Goal: Task Accomplishment & Management: Manage account settings

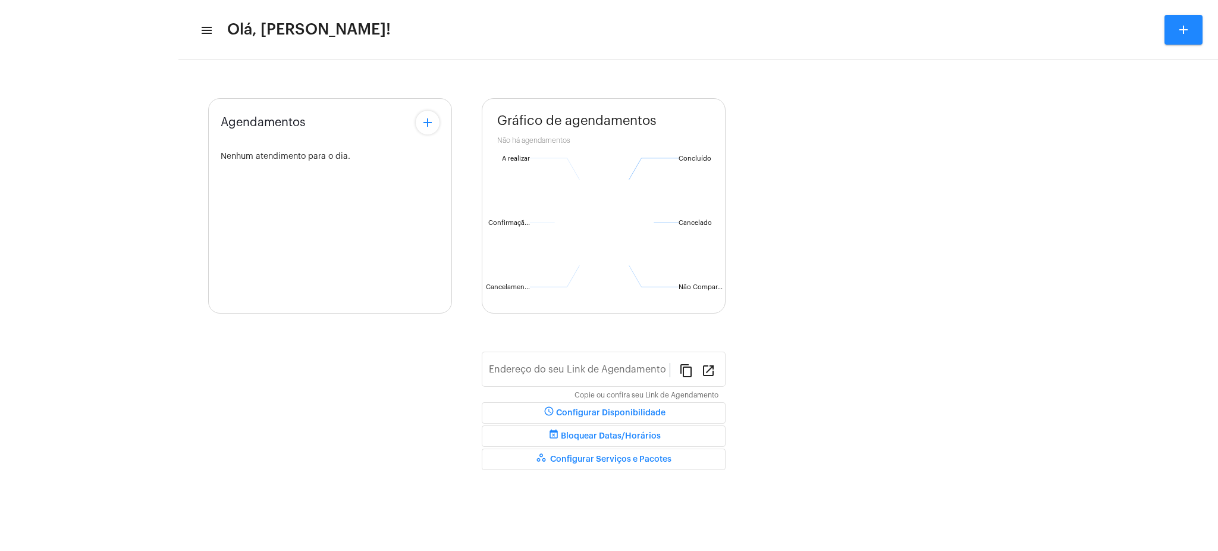
type input "[URL][DOMAIN_NAME][PERSON_NAME]"
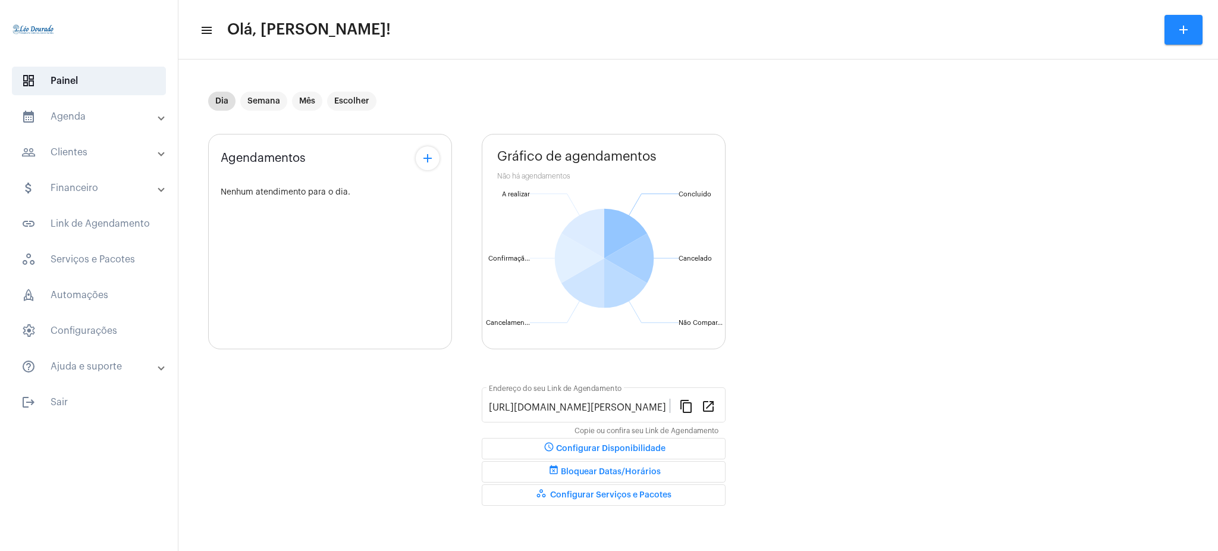
click at [71, 119] on mat-panel-title "calendar_month_outlined Agenda" at bounding box center [89, 116] width 137 height 14
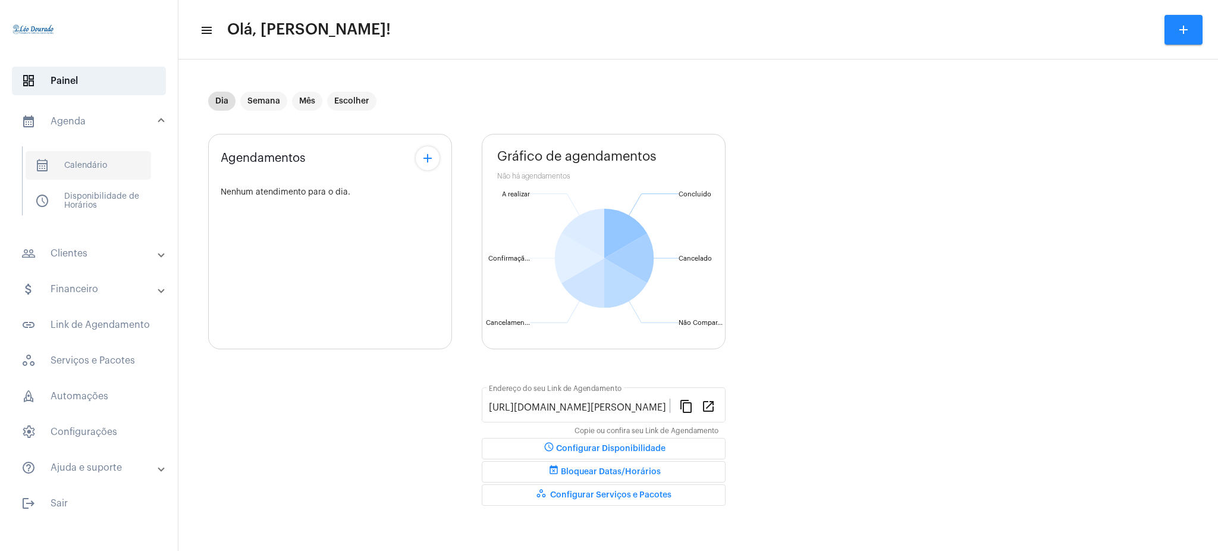
click at [113, 162] on span "calendar_month_outlined Calendário" at bounding box center [89, 165] width 126 height 29
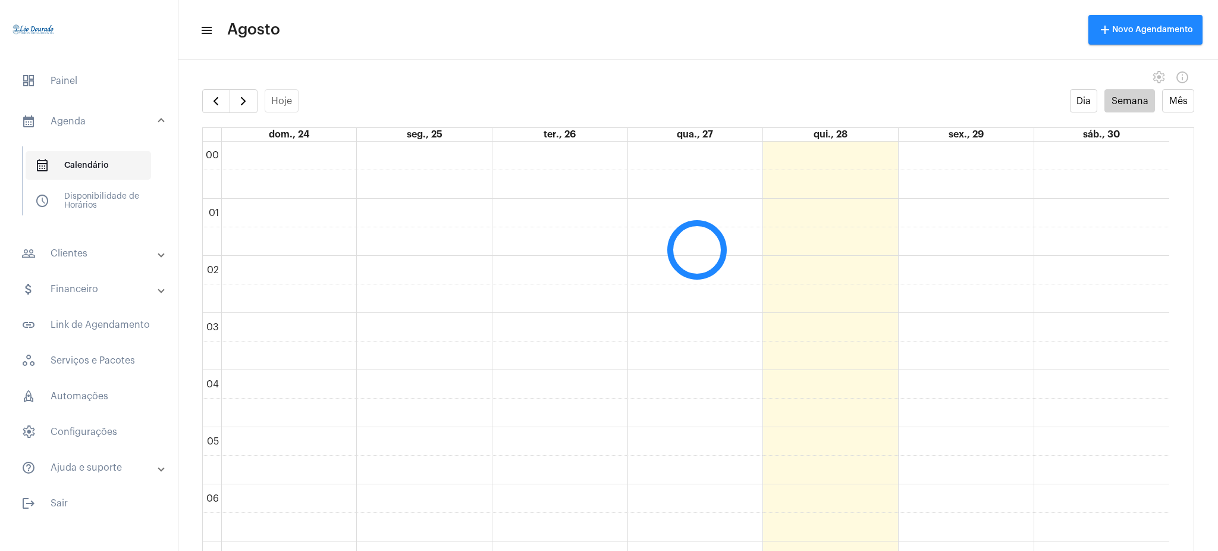
scroll to position [343, 0]
click at [246, 99] on span "button" at bounding box center [243, 101] width 14 height 14
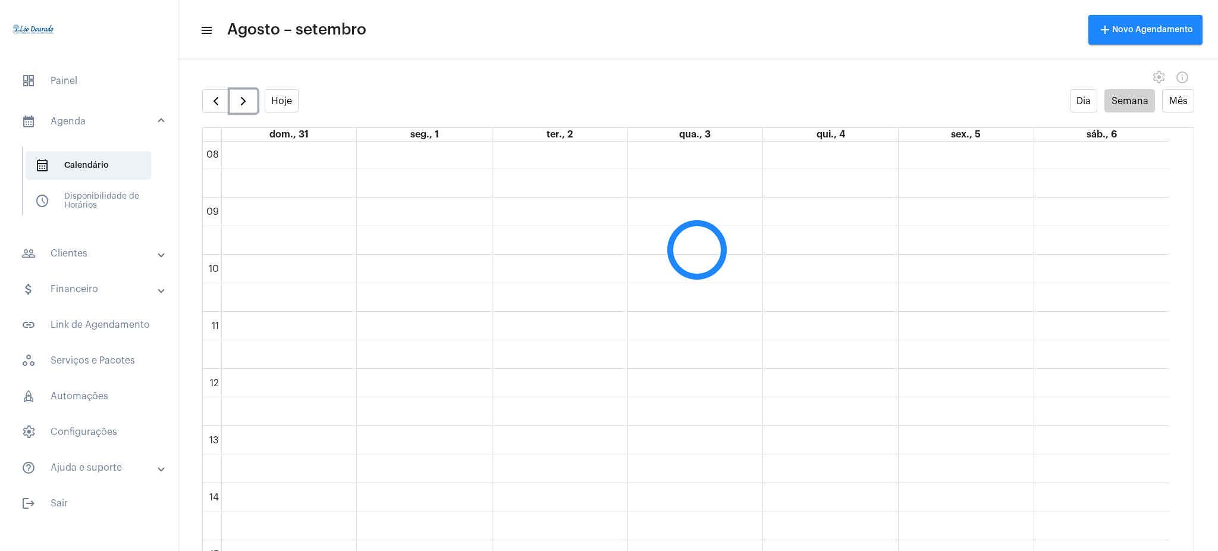
scroll to position [451, 0]
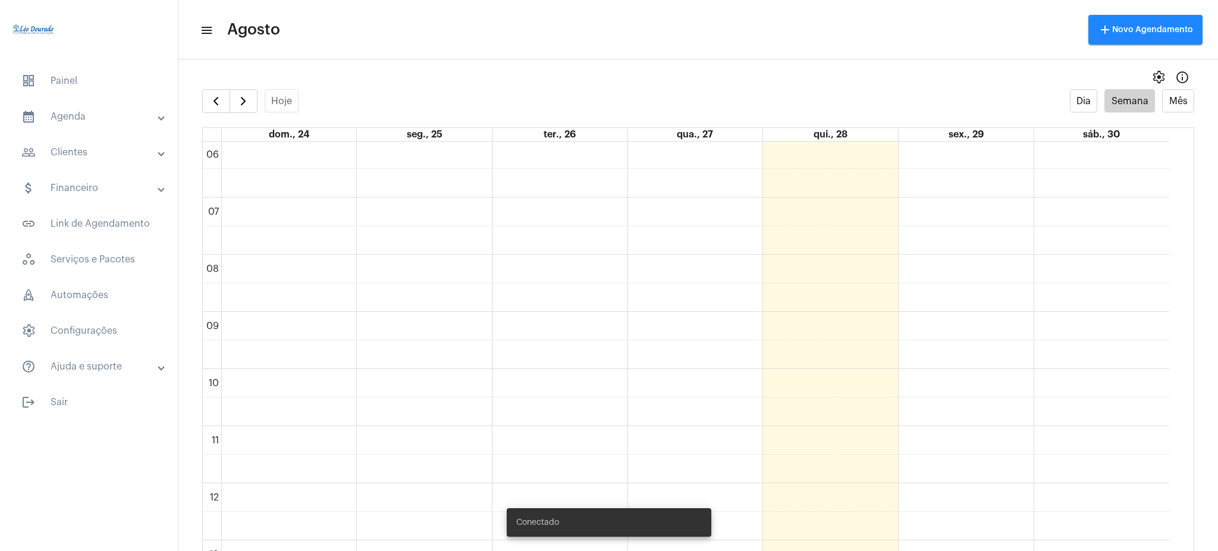
click at [102, 155] on mat-panel-title "people_outline Clientes" at bounding box center [89, 152] width 137 height 14
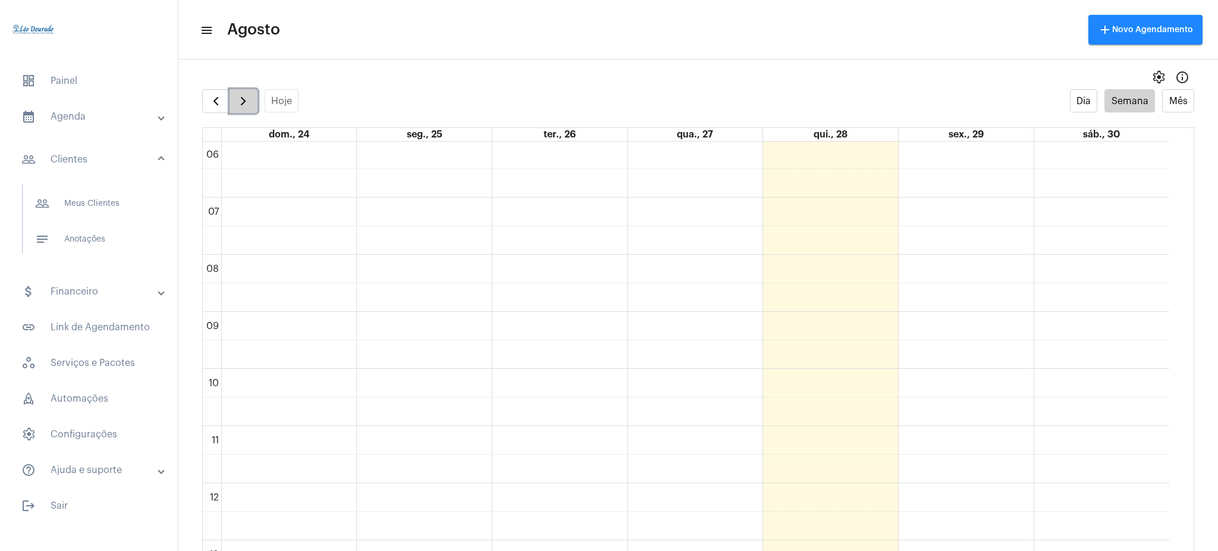
click at [246, 100] on span "button" at bounding box center [243, 101] width 14 height 14
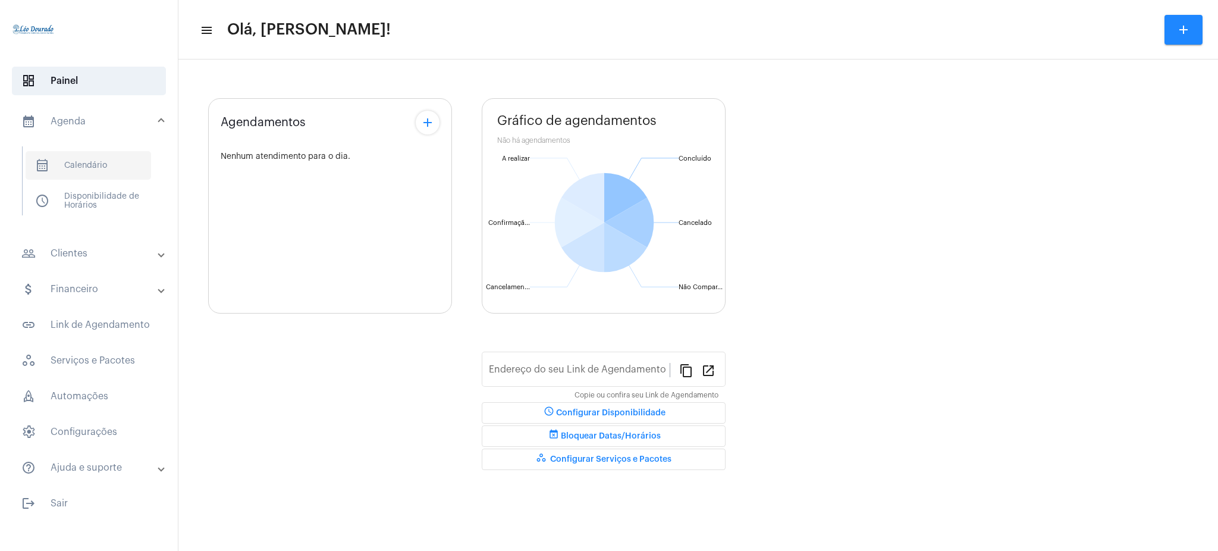
click at [116, 168] on span "calendar_month_outlined Calendário" at bounding box center [89, 165] width 126 height 29
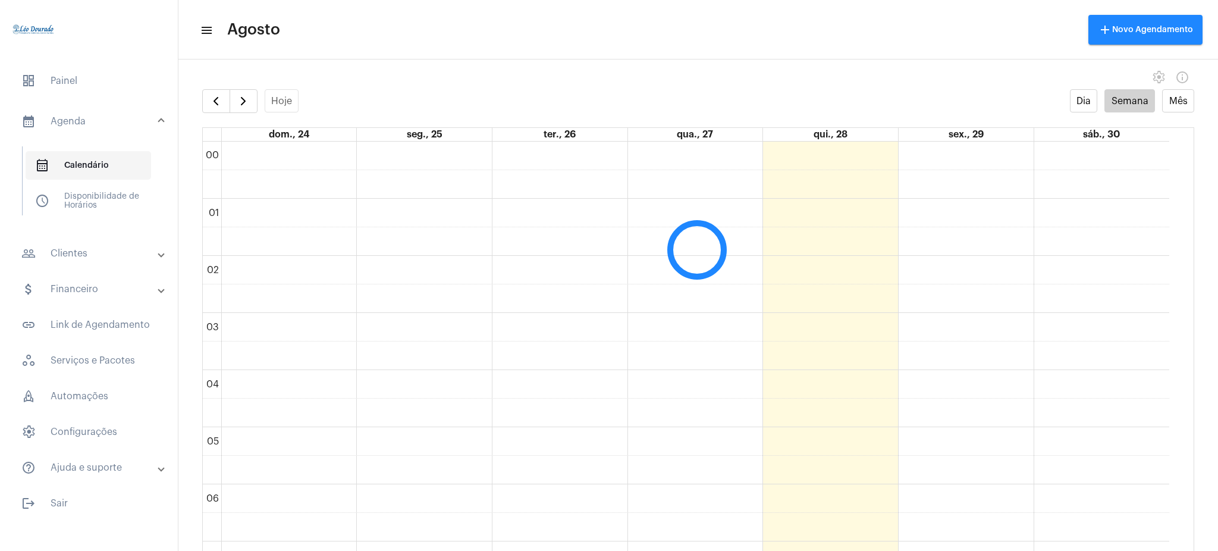
scroll to position [343, 0]
click at [243, 101] on span "button" at bounding box center [243, 101] width 14 height 14
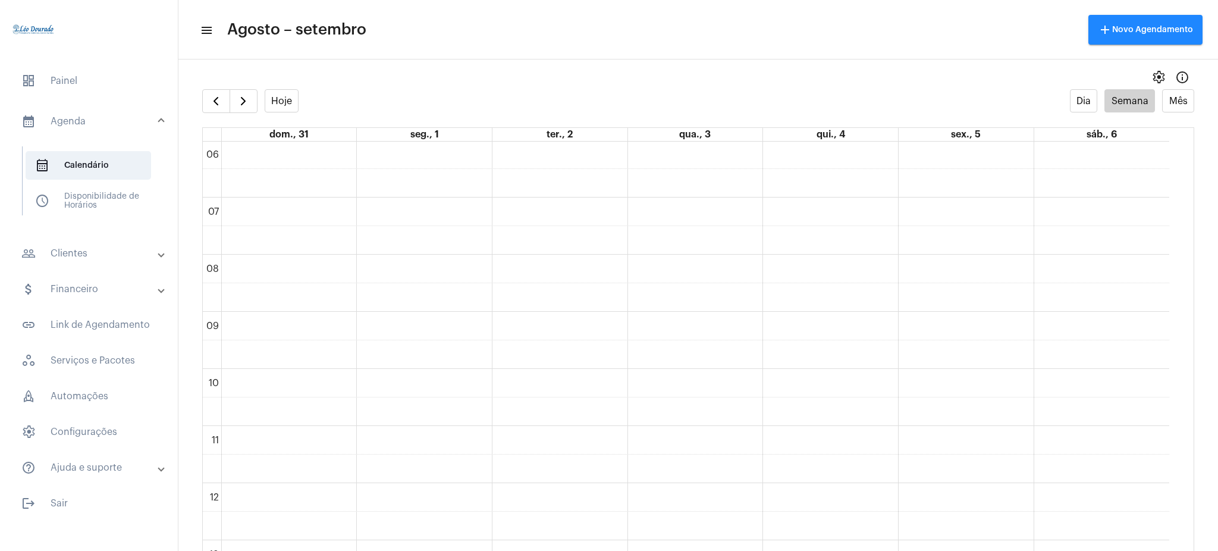
click at [930, 83] on div "settings info_outlined" at bounding box center [698, 77] width 1040 height 24
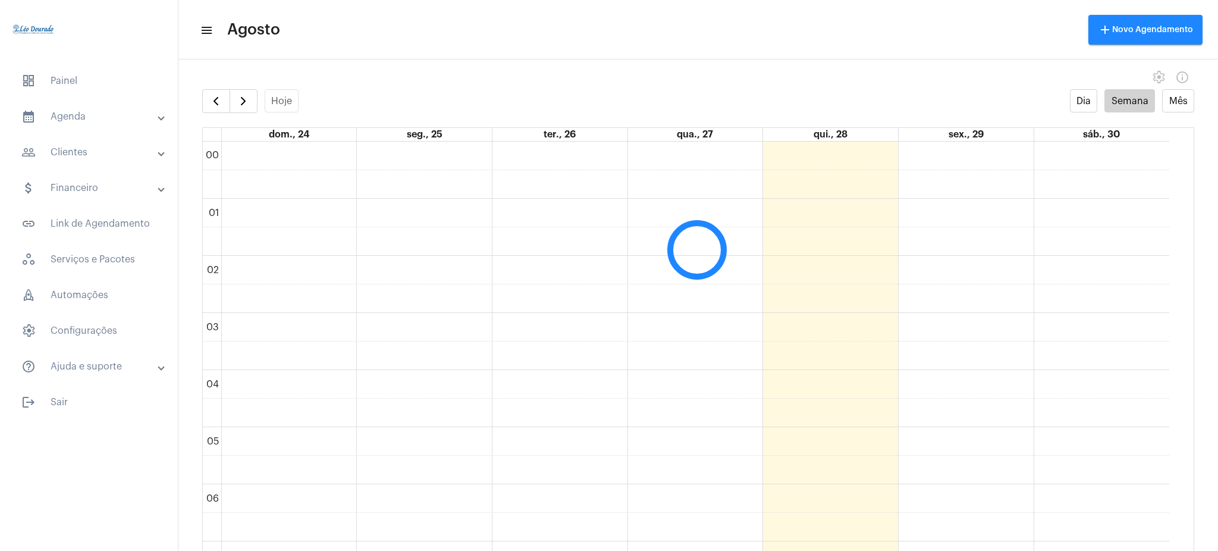
scroll to position [344, 0]
click at [250, 89] on button "button" at bounding box center [244, 101] width 28 height 24
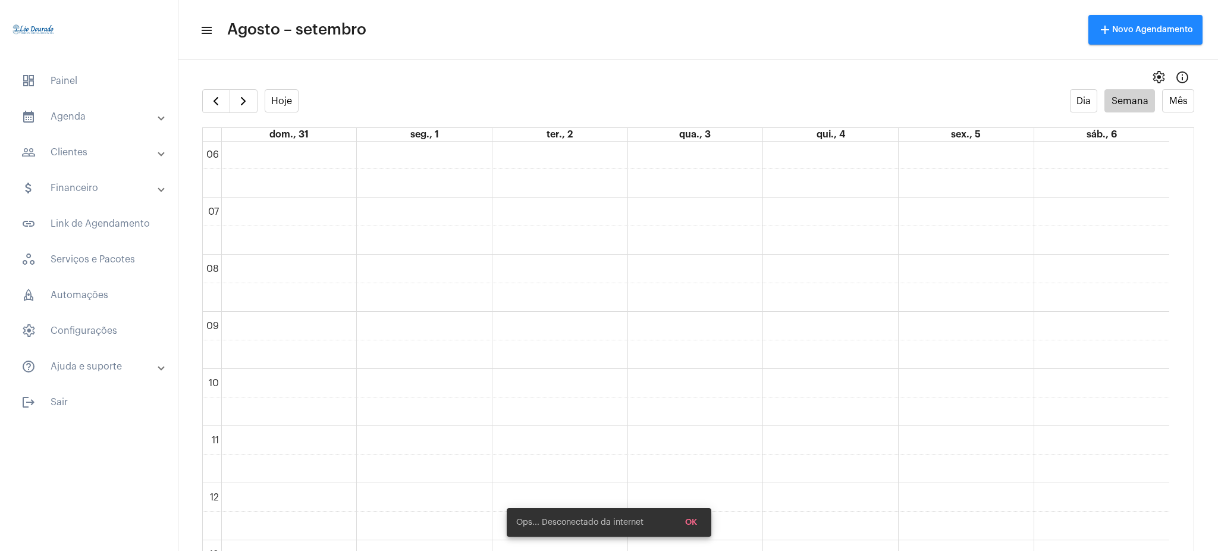
click at [582, 90] on div "Hoje Dia Semana Mês" at bounding box center [698, 101] width 992 height 24
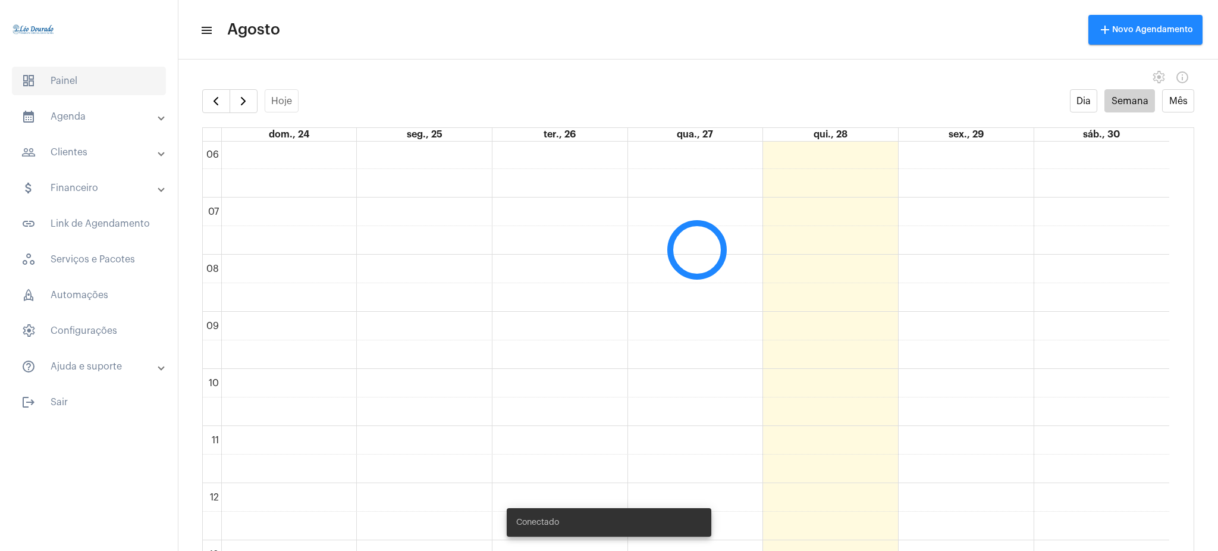
click at [81, 84] on span "dashboard Painel" at bounding box center [89, 81] width 154 height 29
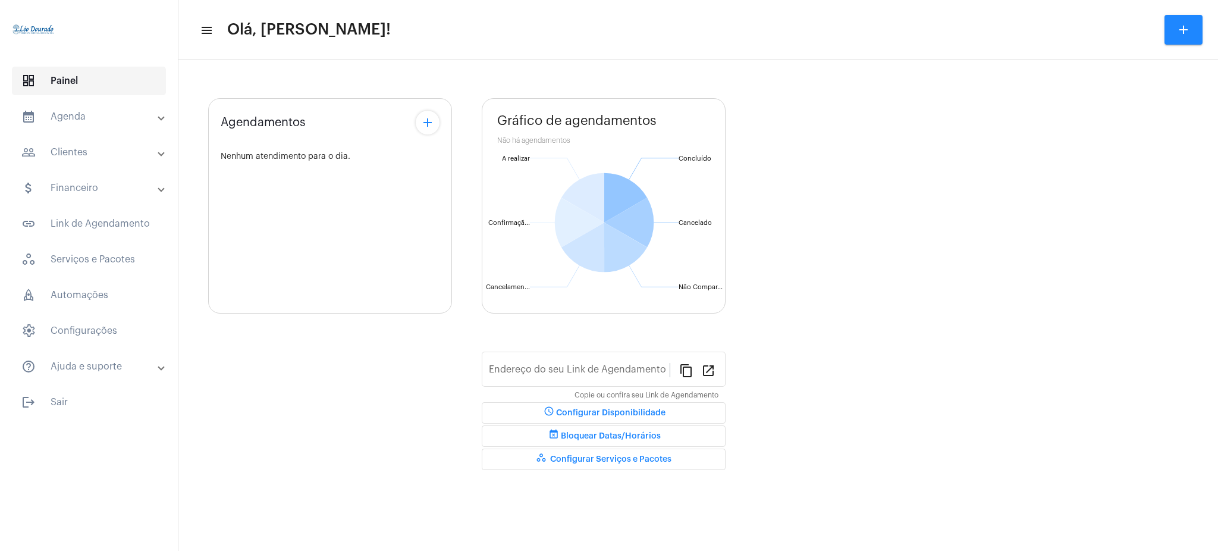
type input "[URL][DOMAIN_NAME][PERSON_NAME]"
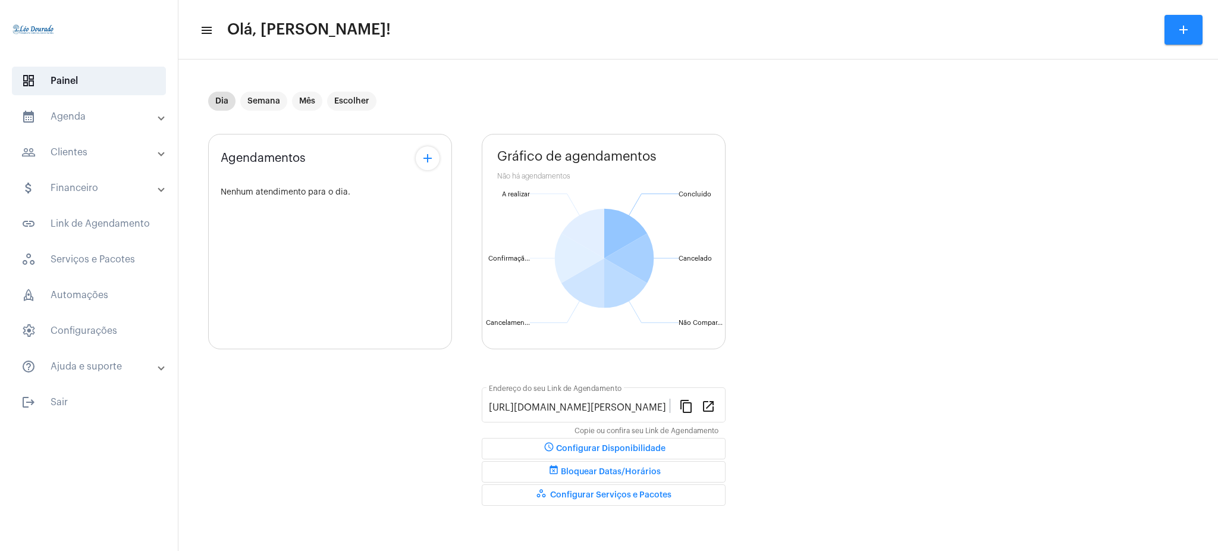
click at [595, 237] on icon at bounding box center [583, 233] width 43 height 49
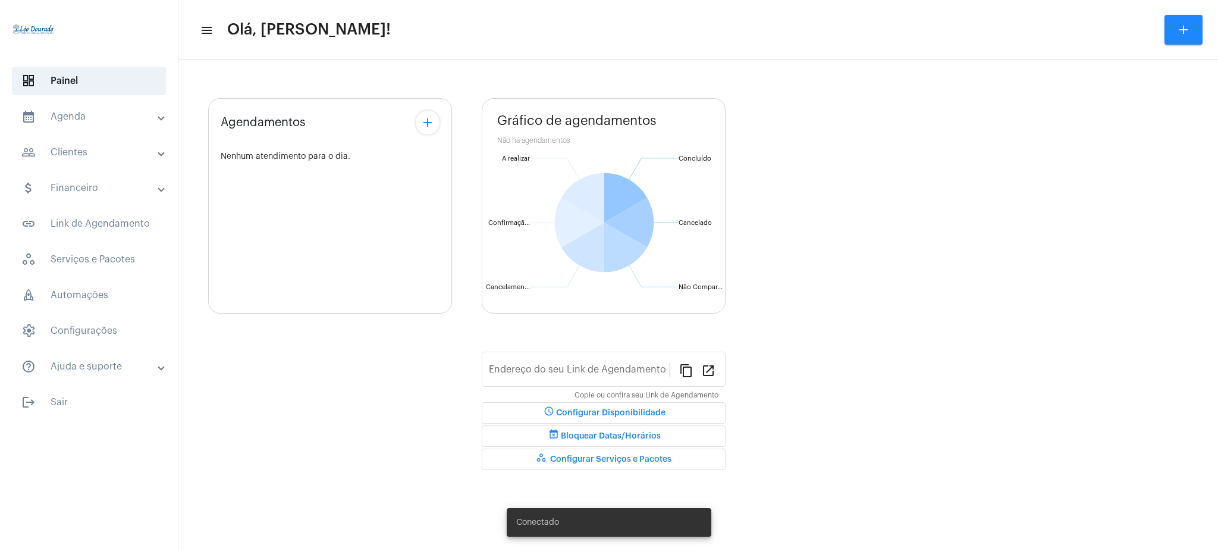
type input "https://neft.com.br/léo-rezende-dourado-"
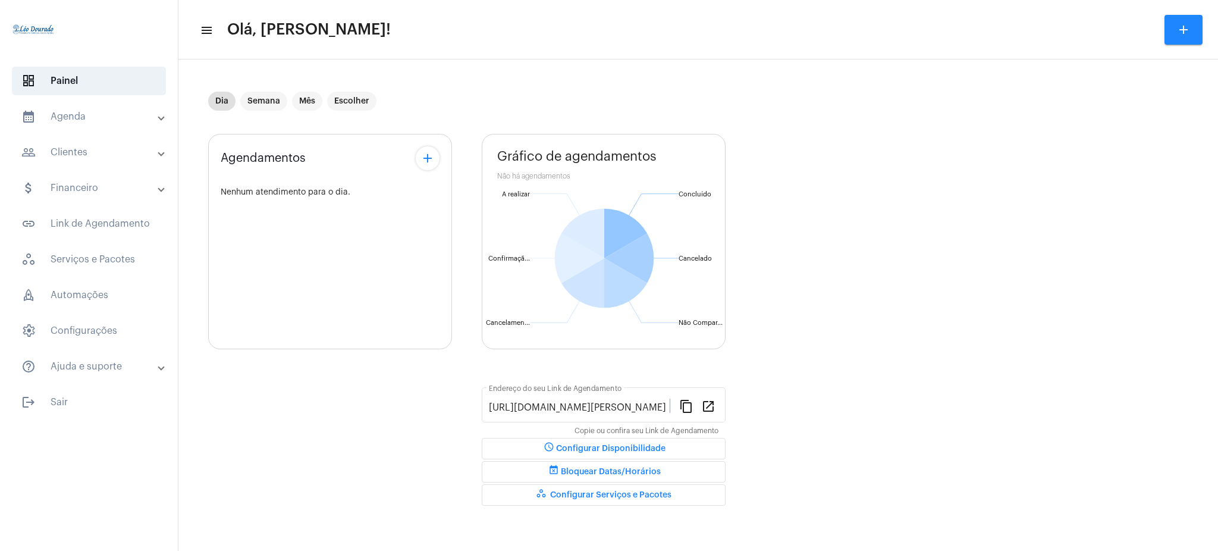
click at [123, 117] on mat-panel-title "calendar_month_outlined Agenda" at bounding box center [89, 116] width 137 height 14
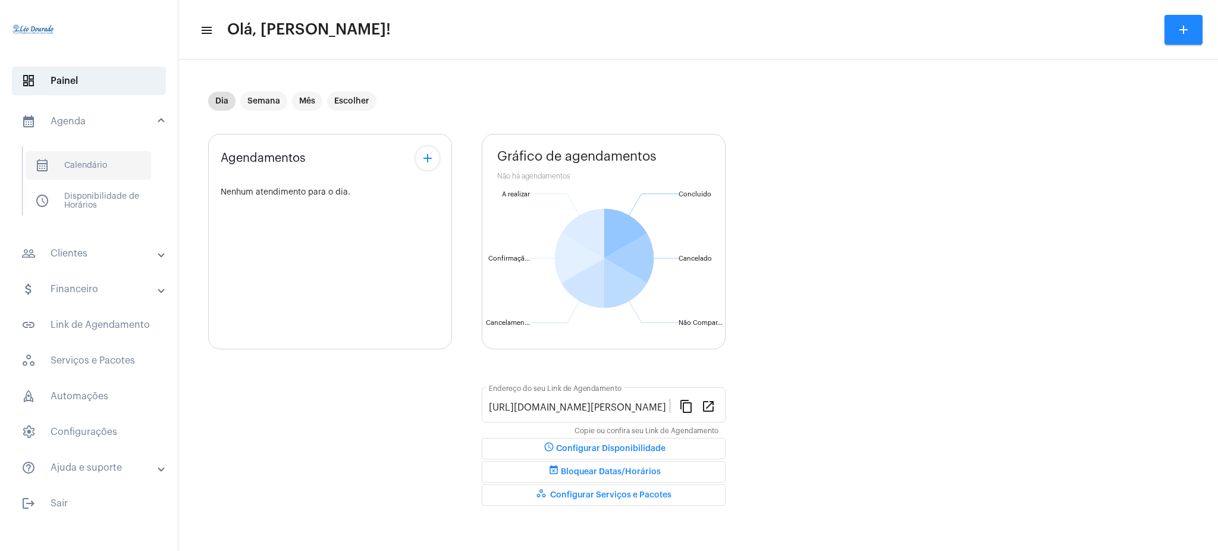
click at [108, 155] on span "calendar_month_outlined Calendário" at bounding box center [89, 165] width 126 height 29
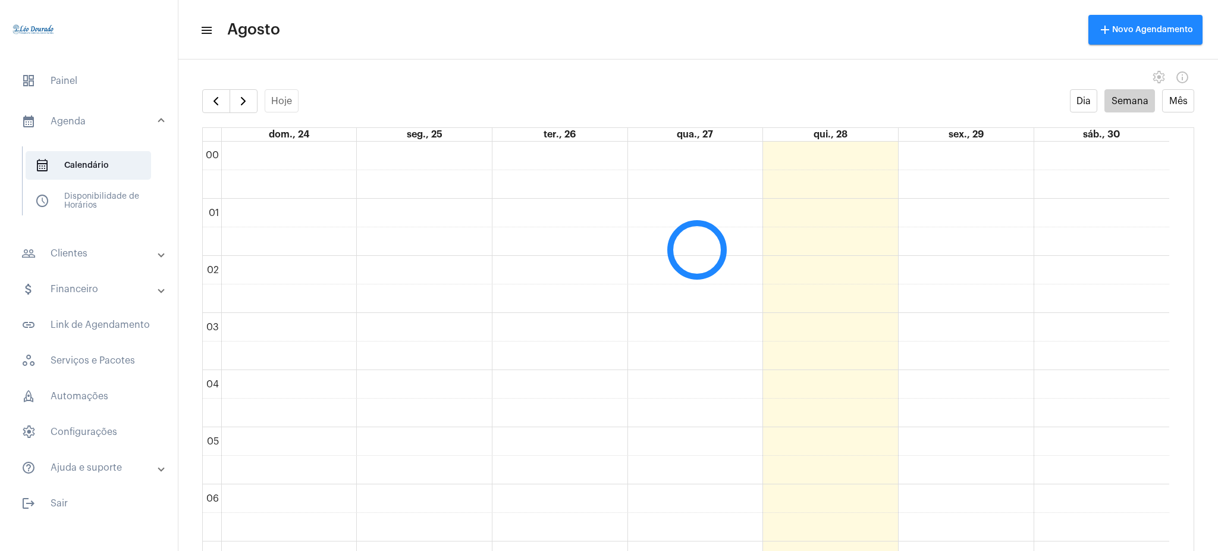
scroll to position [343, 0]
click at [244, 95] on span "button" at bounding box center [243, 101] width 14 height 14
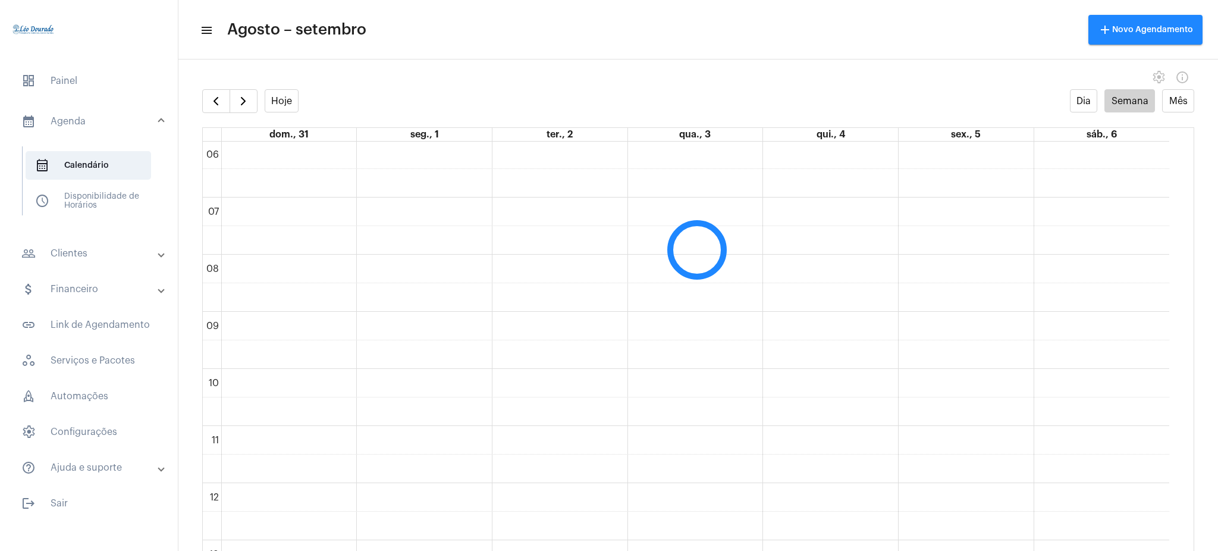
click at [137, 255] on mat-panel-title "people_outline Clientes" at bounding box center [89, 253] width 137 height 14
click at [106, 205] on span "people_outline Meus Clientes" at bounding box center [89, 203] width 126 height 29
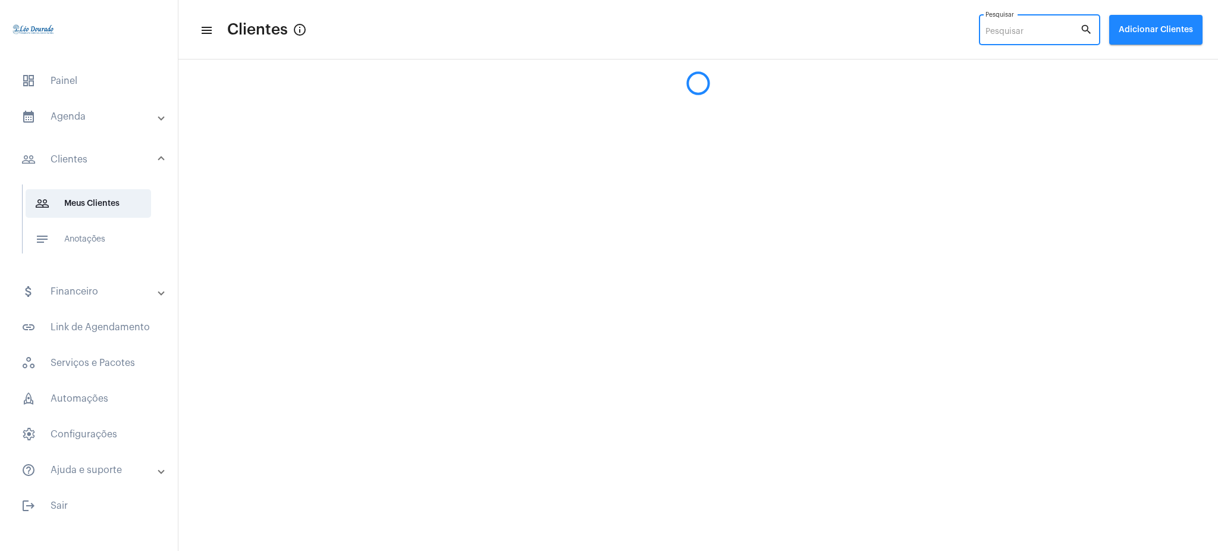
click at [1030, 29] on input "Pesquisar" at bounding box center [1033, 32] width 95 height 10
click at [97, 127] on mat-expansion-panel-header "calendar_month_outlined Agenda" at bounding box center [92, 116] width 171 height 29
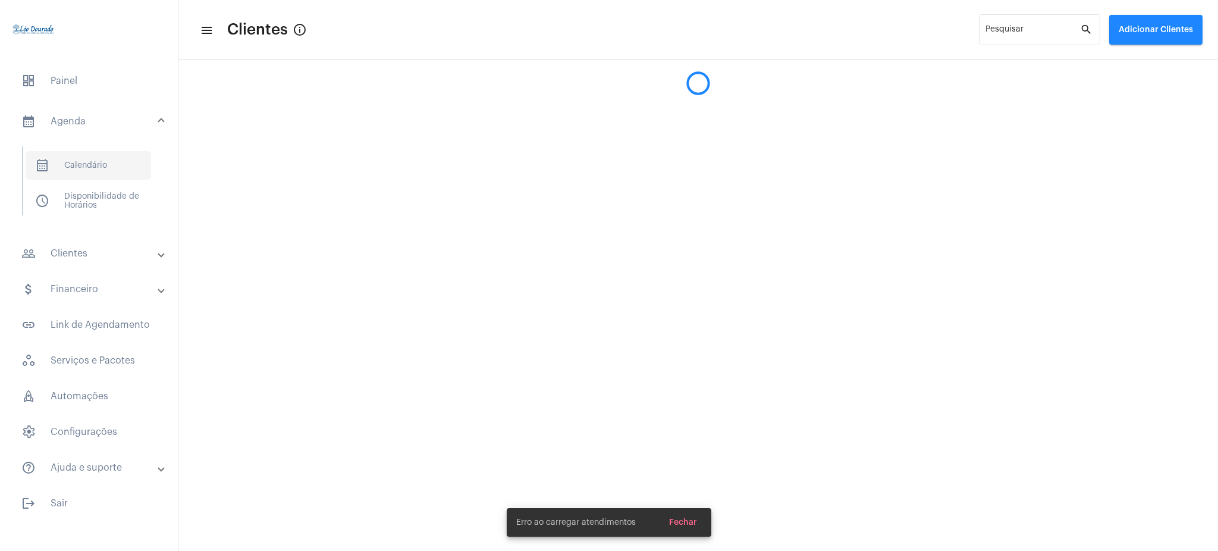
click at [89, 164] on span "calendar_month_outlined Calendário" at bounding box center [89, 165] width 126 height 29
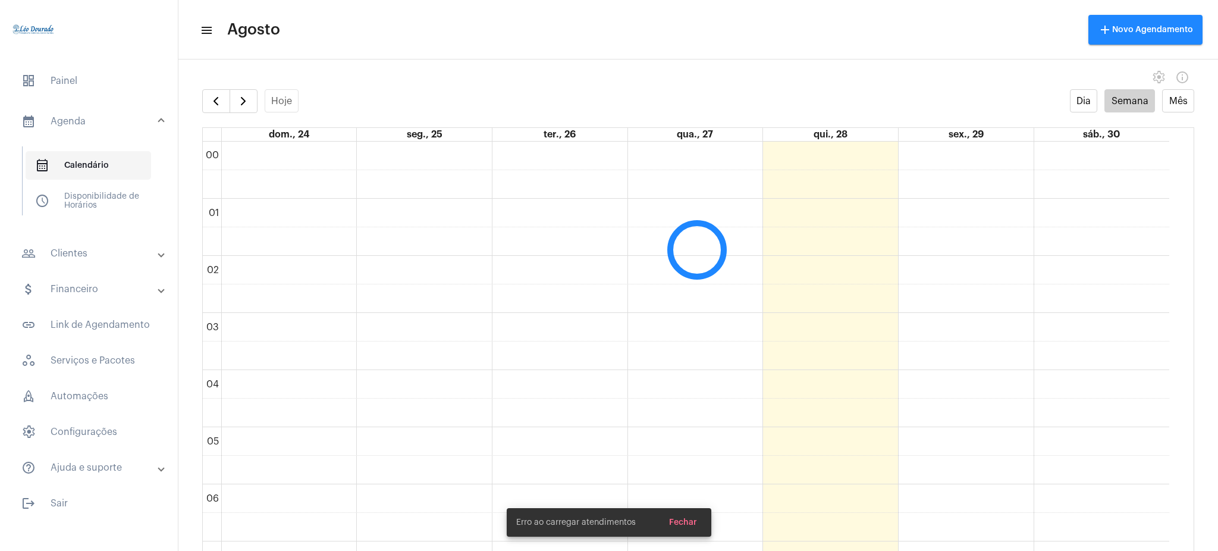
scroll to position [343, 0]
click at [252, 95] on button "button" at bounding box center [244, 101] width 28 height 24
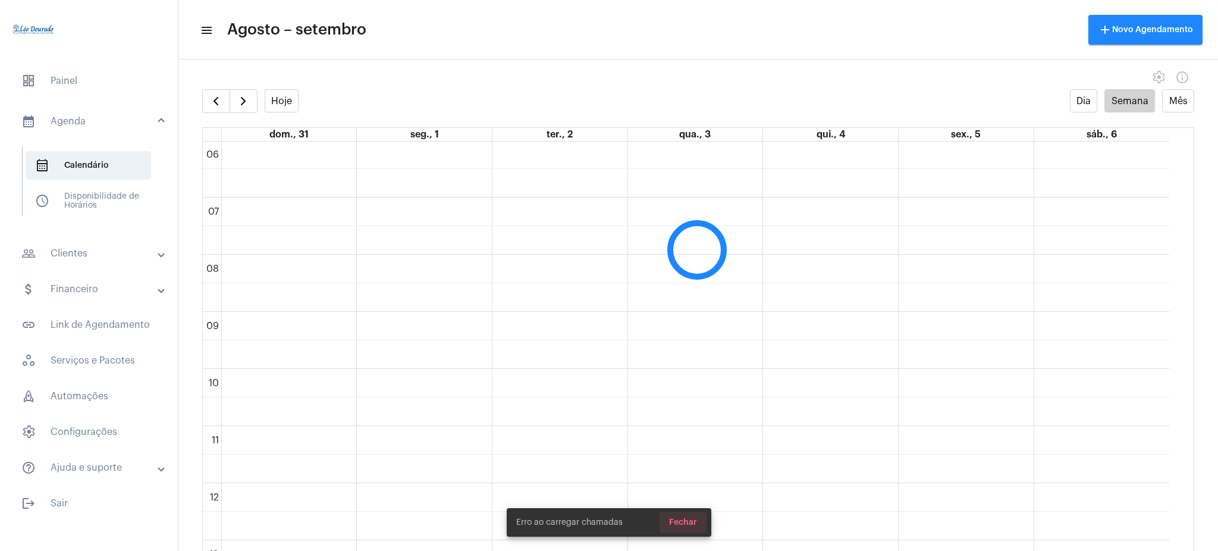
click at [689, 523] on span "Fechar" at bounding box center [683, 522] width 28 height 8
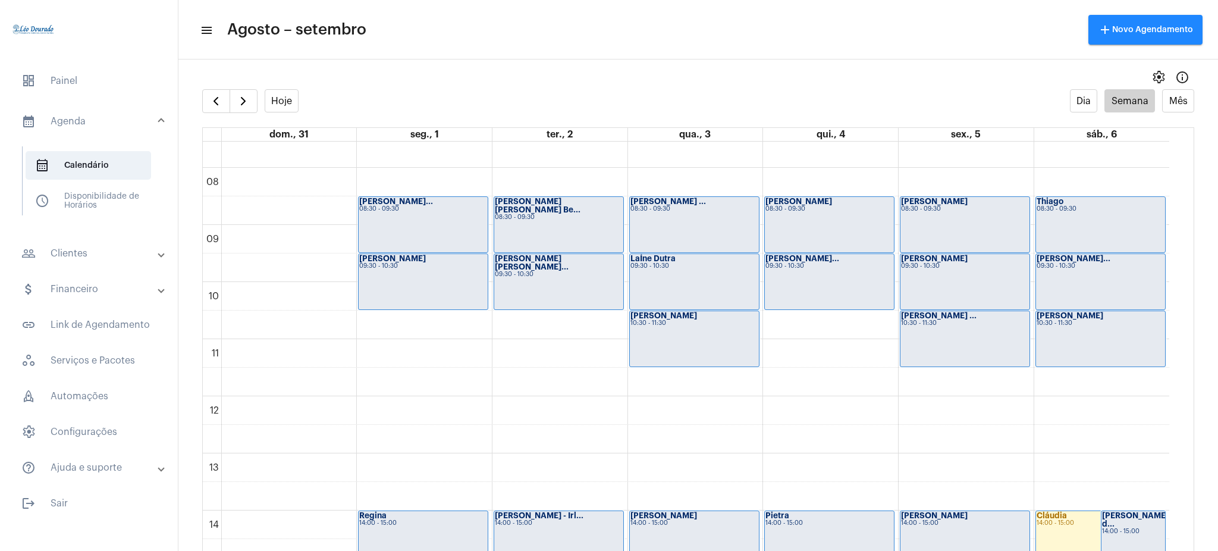
scroll to position [429, 0]
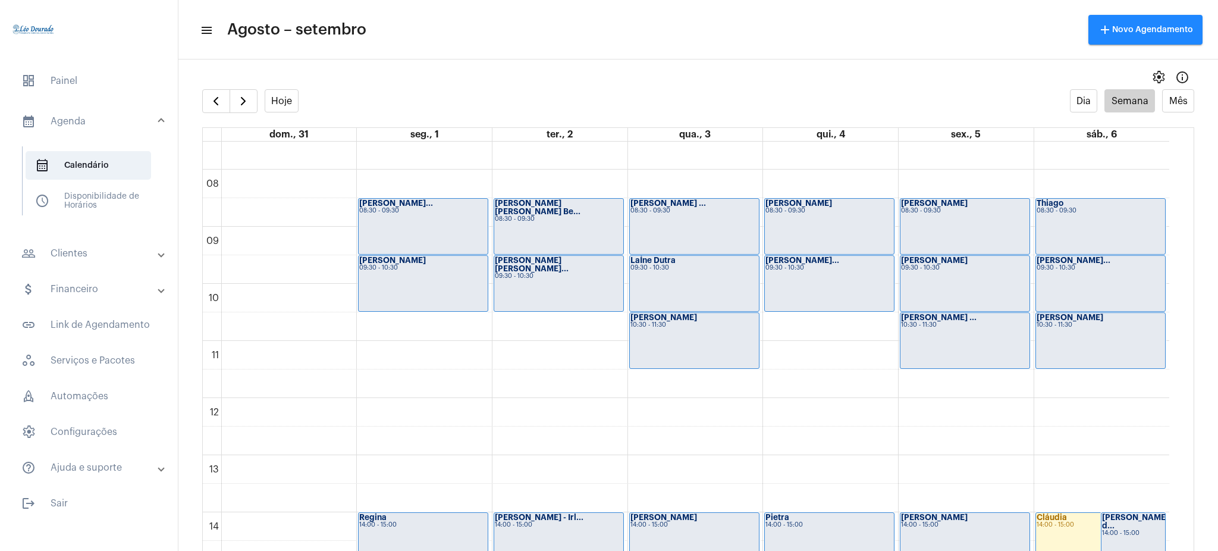
click at [71, 259] on mat-panel-title "people_outline Clientes" at bounding box center [89, 253] width 137 height 14
drag, startPoint x: 88, startPoint y: 218, endPoint x: 93, endPoint y: 202, distance: 16.2
click at [93, 202] on mat-list "people_outline Meus Clientes notes Anotações" at bounding box center [97, 218] width 149 height 69
click at [93, 202] on span "people_outline Meus Clientes" at bounding box center [89, 203] width 126 height 29
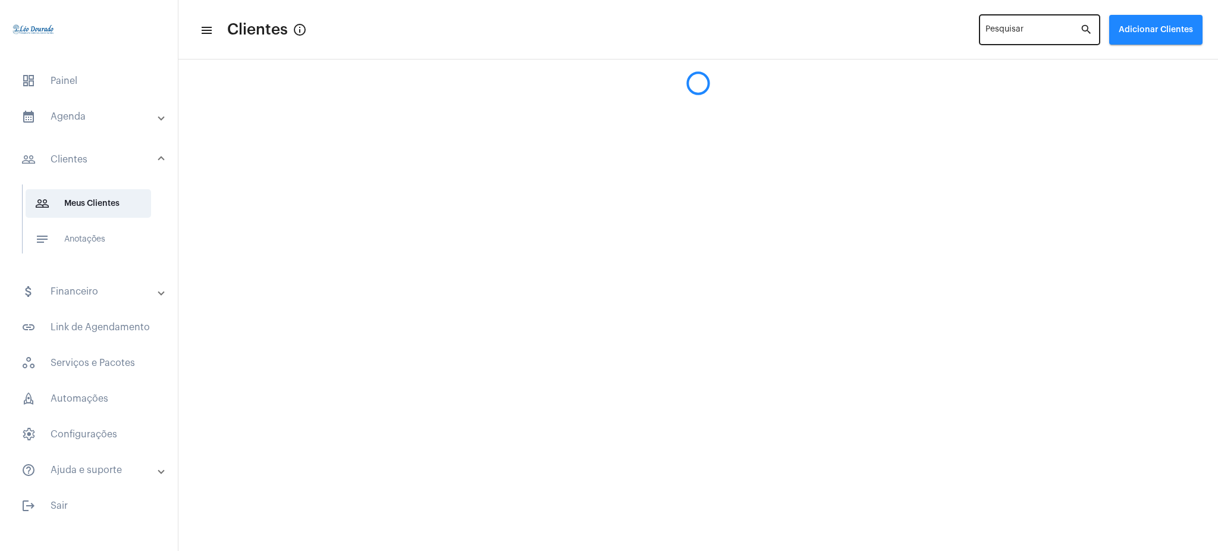
click at [1067, 37] on div "Pesquisar" at bounding box center [1033, 28] width 95 height 33
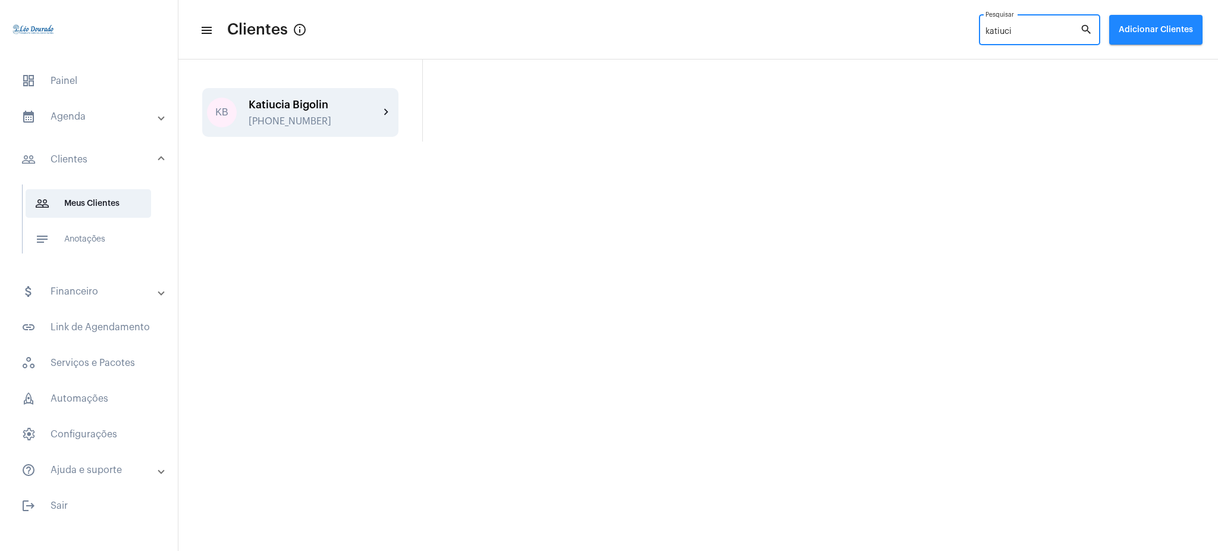
type input "katiuci"
click at [378, 110] on div "Katiucia Bigolin" at bounding box center [314, 105] width 131 height 12
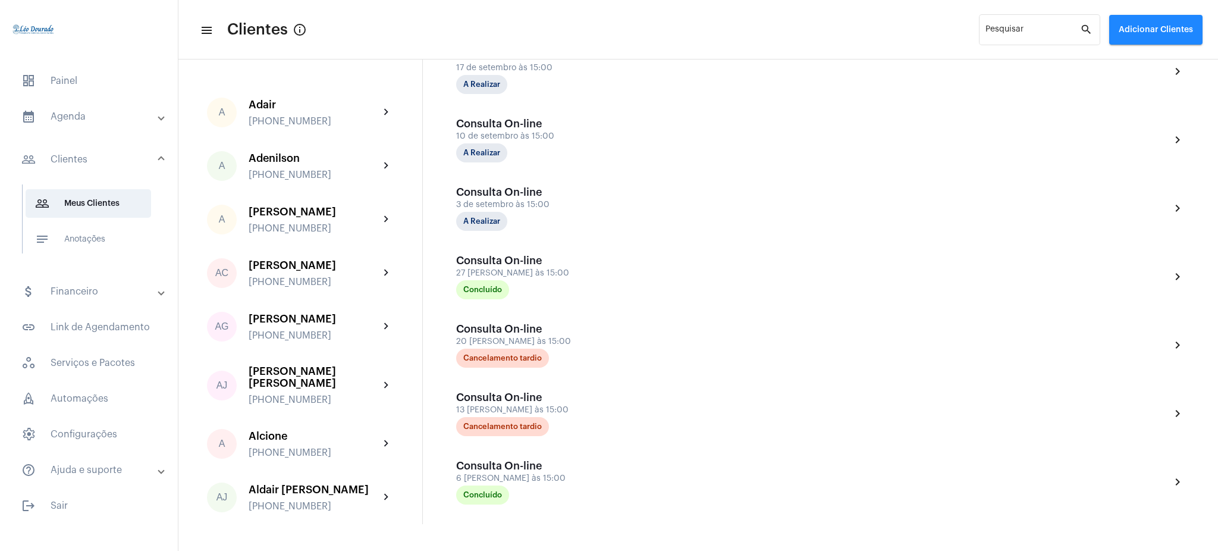
scroll to position [490, 0]
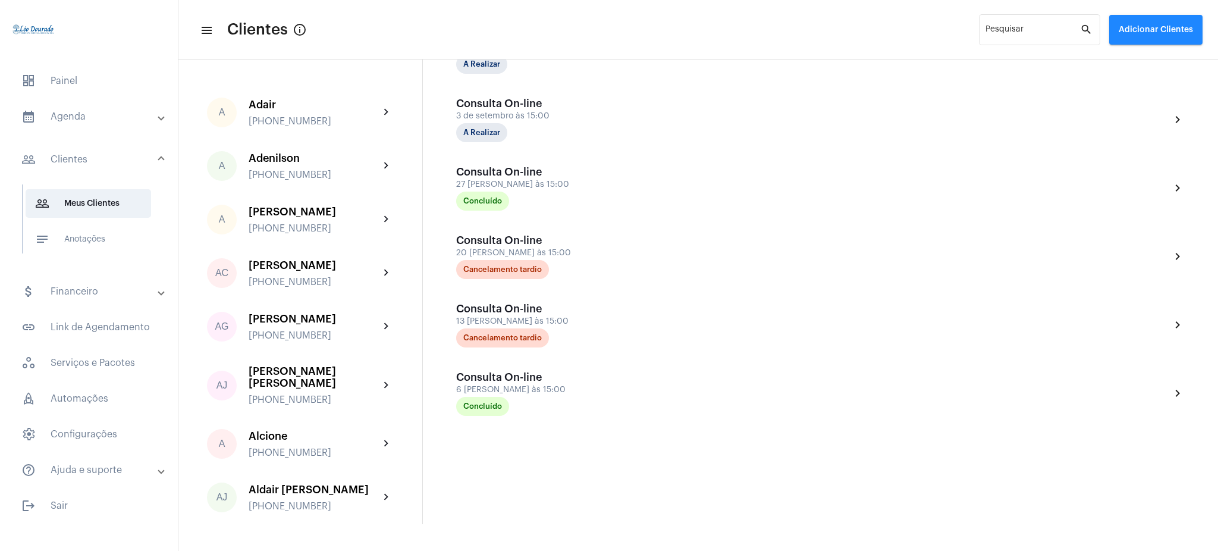
click at [65, 120] on mat-panel-title "calendar_month_outlined Agenda" at bounding box center [89, 116] width 137 height 14
click at [89, 162] on span "calendar_month_outlined Calendário" at bounding box center [89, 165] width 126 height 29
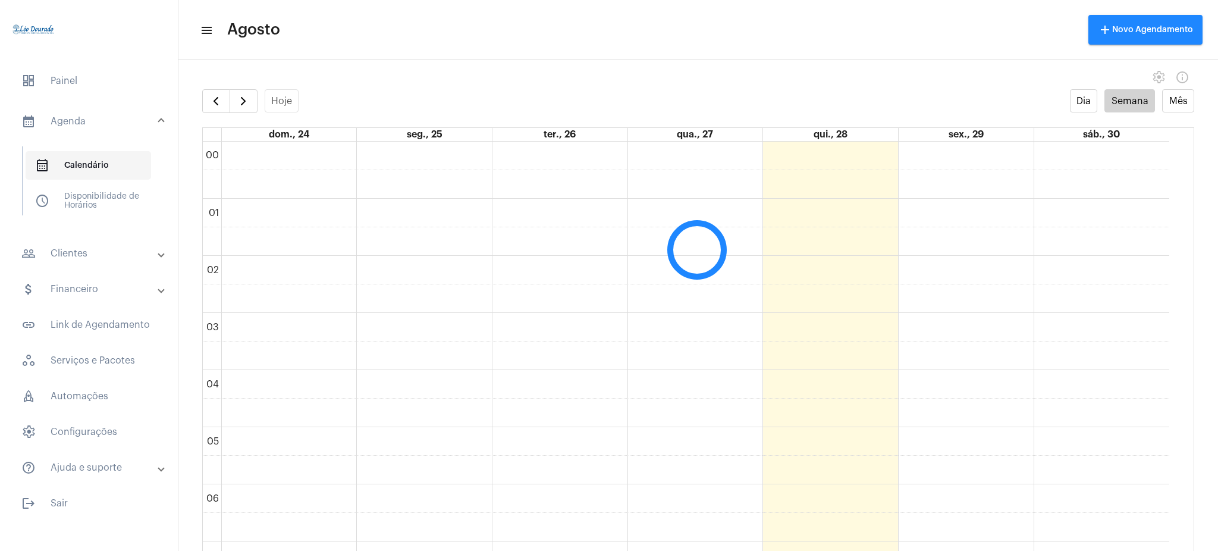
scroll to position [343, 0]
click at [115, 242] on mat-expansion-panel-header "people_outline Clientes" at bounding box center [92, 253] width 171 height 29
click at [241, 108] on button "button" at bounding box center [244, 101] width 28 height 24
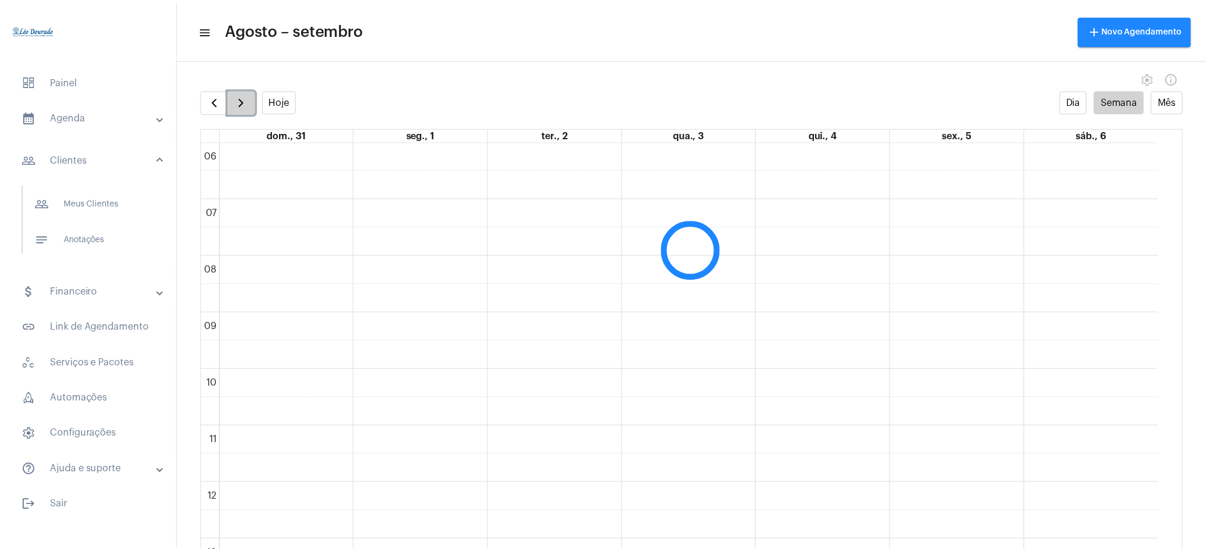
scroll to position [344, 0]
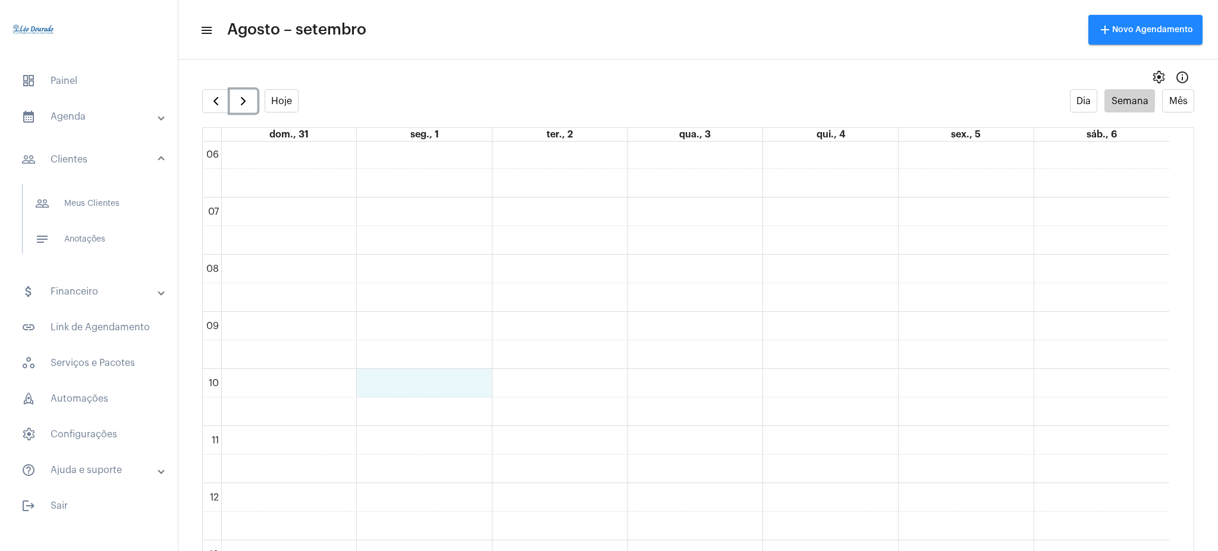
click at [438, 383] on div "00 01 02 03 04 05 06 07 08 09 10 11 12 13 14 15 16 17 18 19 20 21 22 23" at bounding box center [686, 483] width 967 height 1370
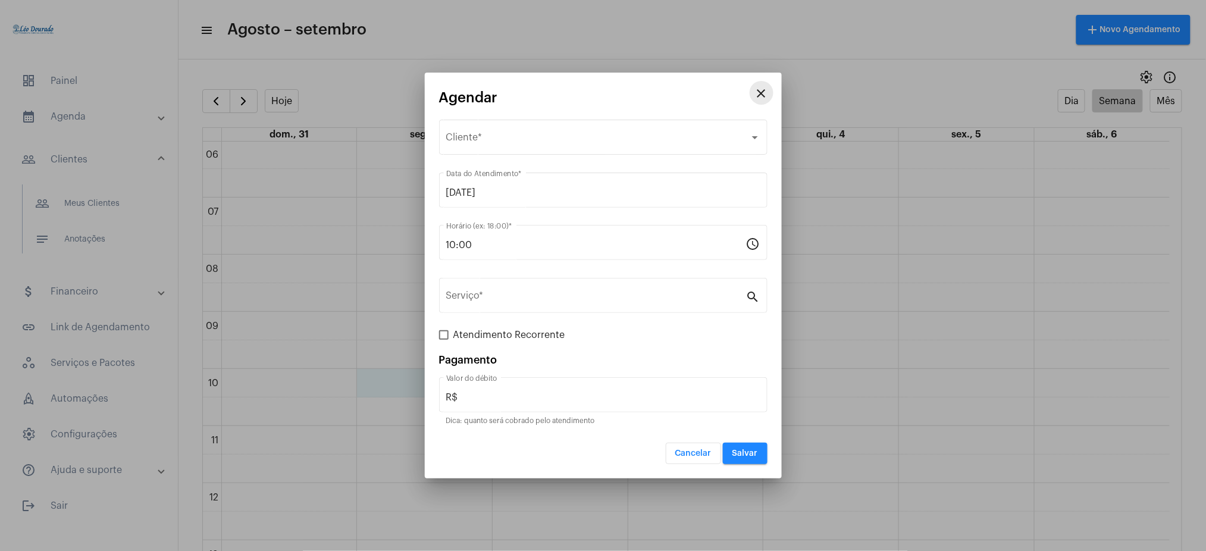
click at [768, 94] on mat-icon "close" at bounding box center [761, 93] width 14 height 14
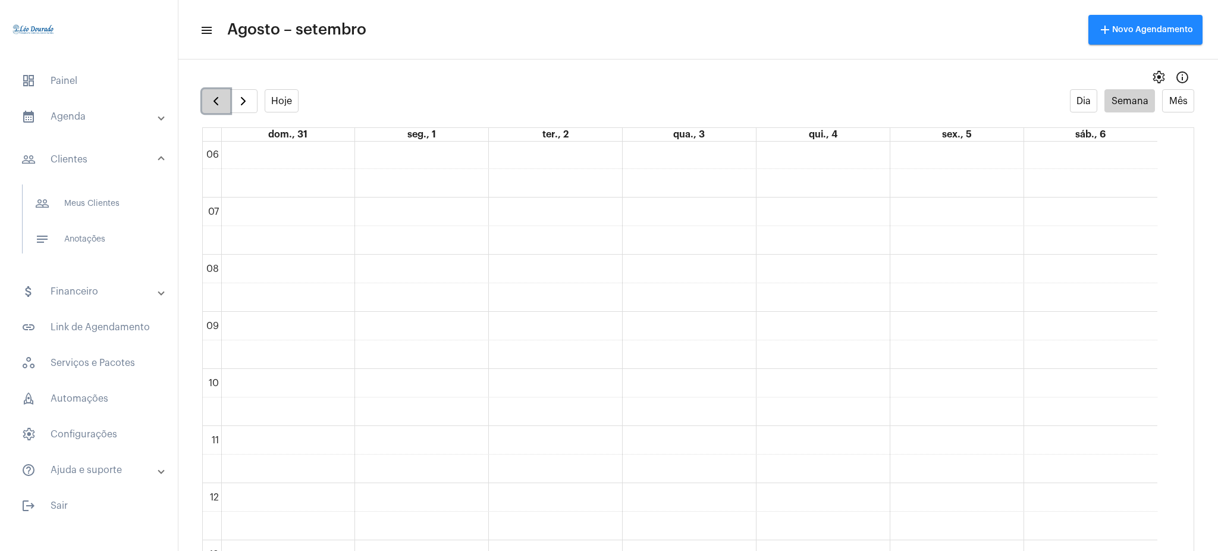
click at [219, 98] on span "button" at bounding box center [216, 101] width 14 height 14
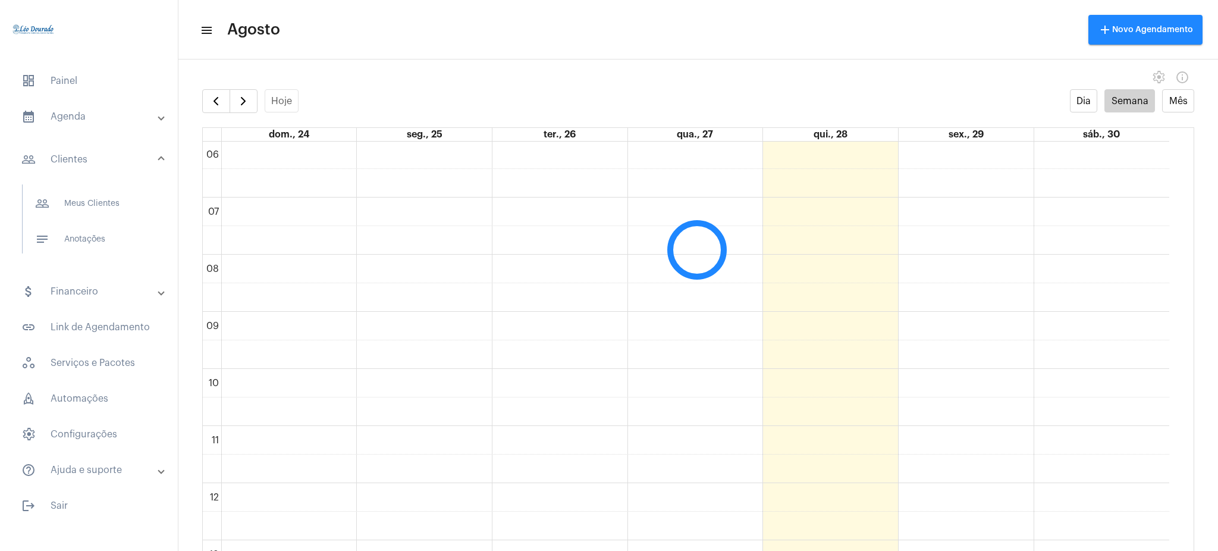
click at [809, 44] on mat-toolbar-row "menu Agosto add Novo Agendamento" at bounding box center [698, 30] width 1040 height 38
click at [252, 108] on button "button" at bounding box center [244, 101] width 28 height 24
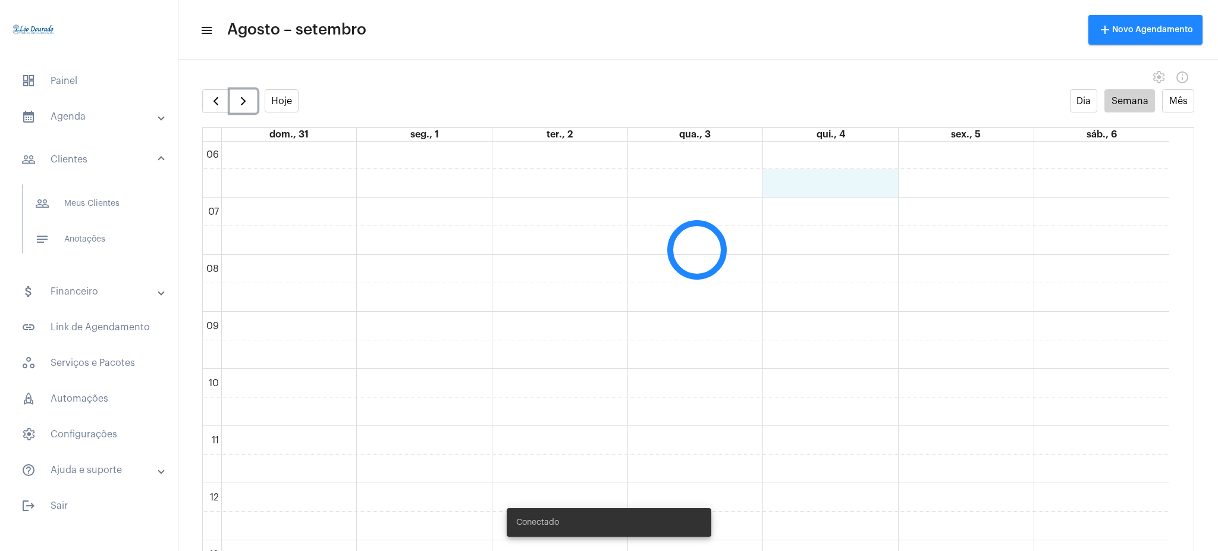
click at [773, 184] on div "00 01 02 03 04 05 06 07 08 09 10 11 12 13 14 15 16 17 18 19 20 21 22 23" at bounding box center [686, 483] width 967 height 1370
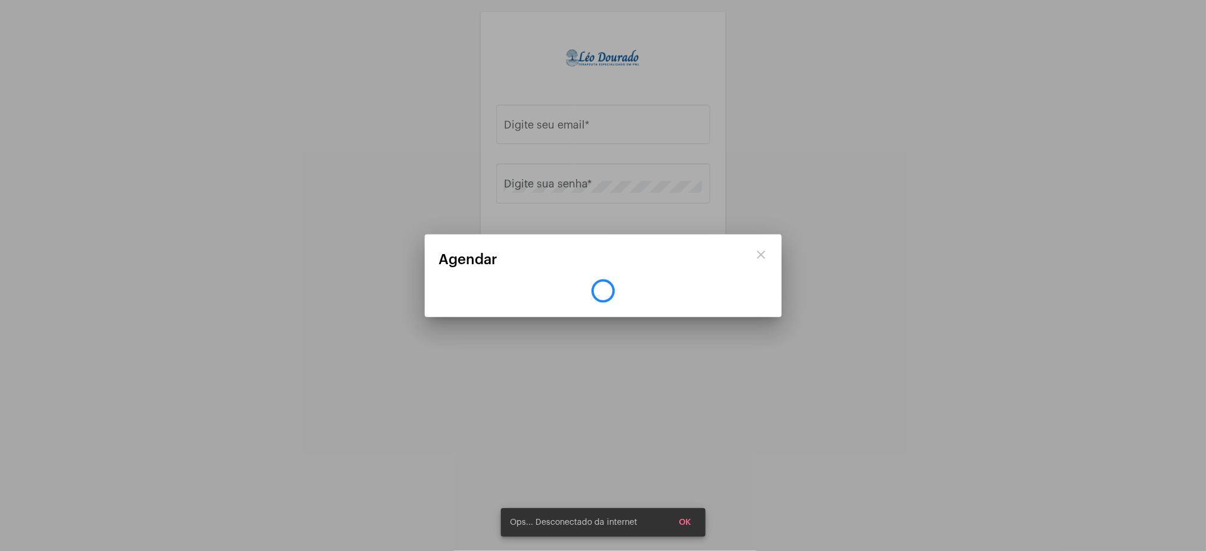
type input "leo.rdourado@gmail.com"
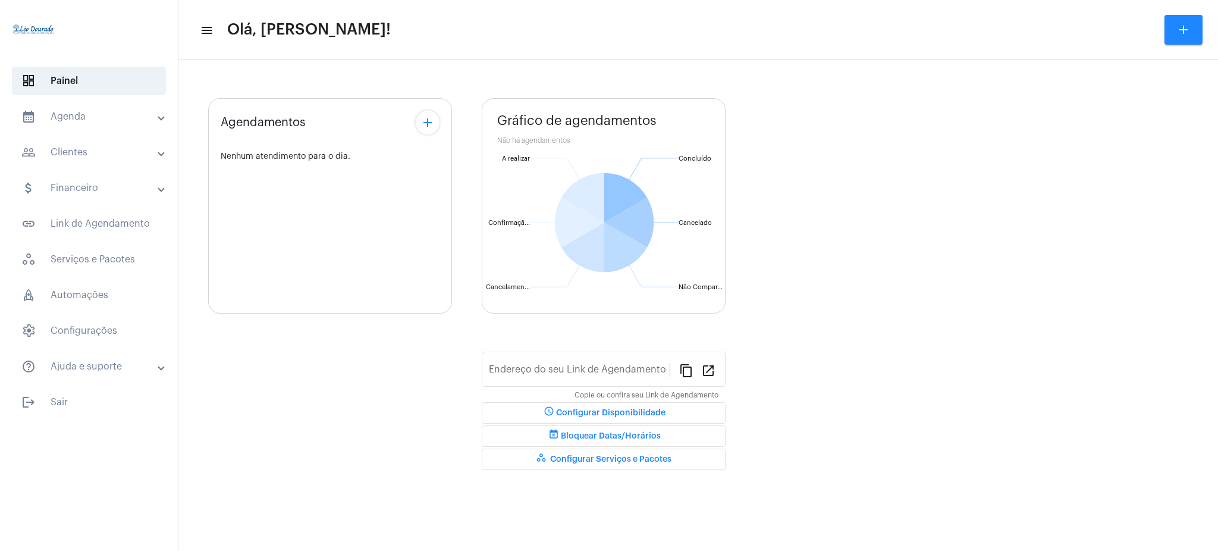
click at [106, 117] on mat-panel-title "calendar_month_outlined Agenda" at bounding box center [89, 116] width 137 height 14
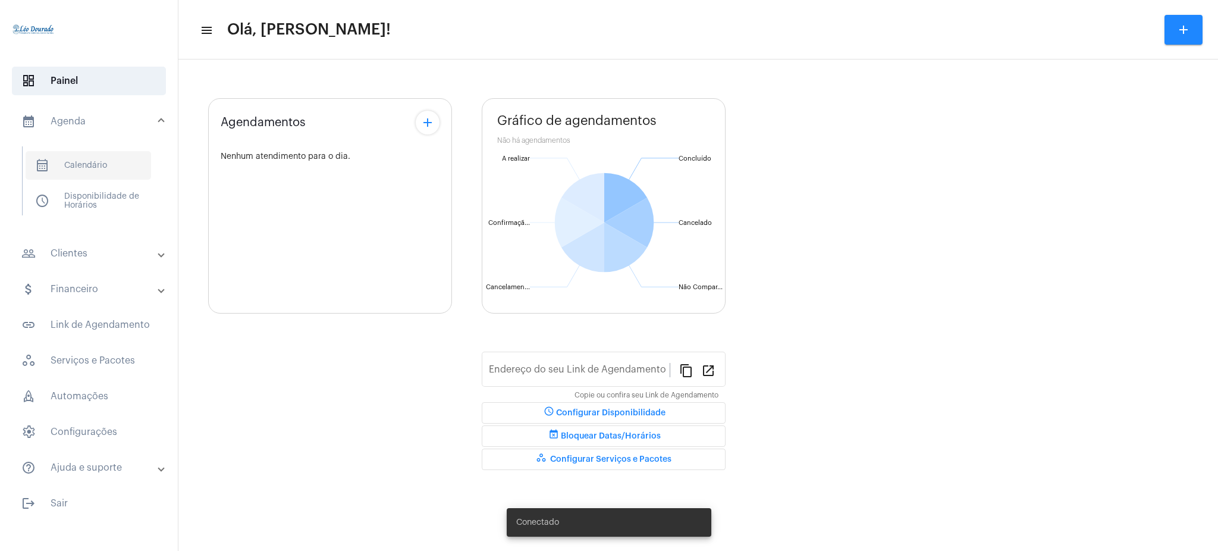
click at [117, 169] on span "calendar_month_outlined Calendário" at bounding box center [89, 165] width 126 height 29
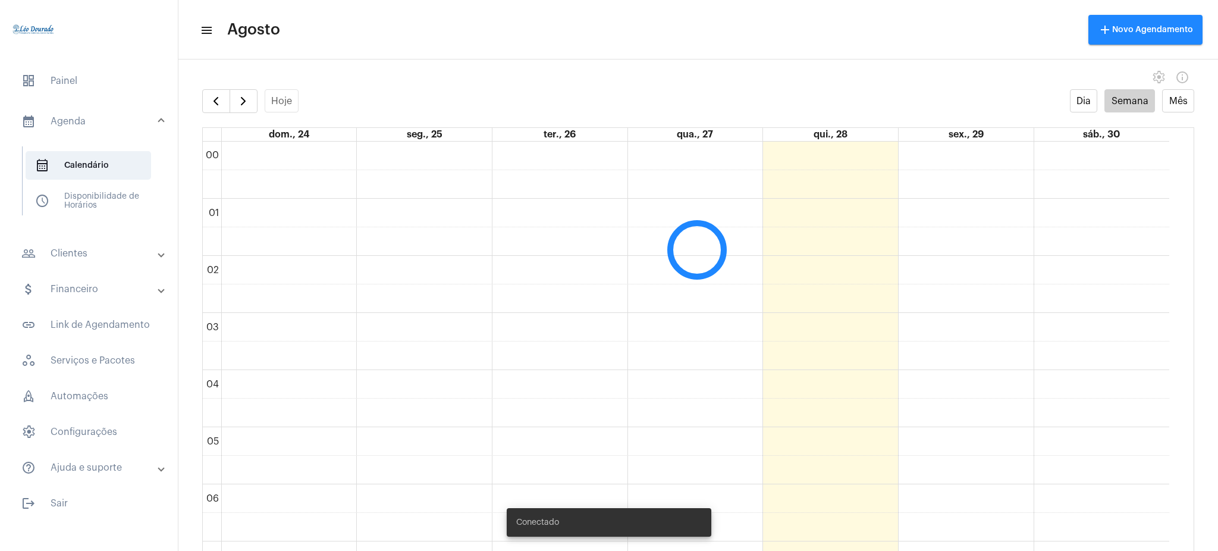
scroll to position [343, 0]
click at [250, 105] on span "button" at bounding box center [243, 101] width 14 height 14
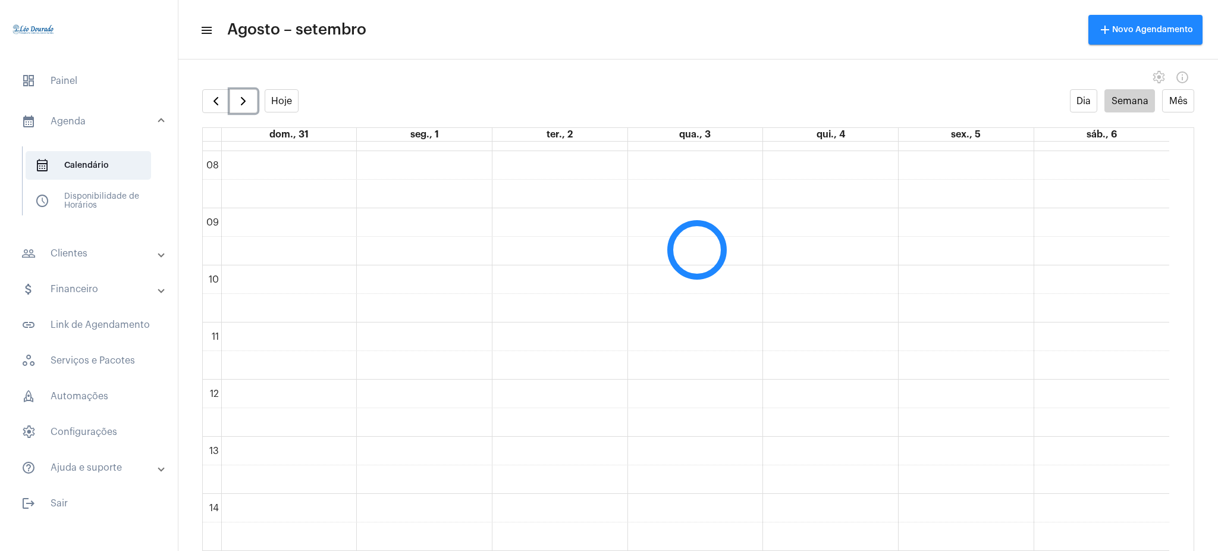
scroll to position [439, 0]
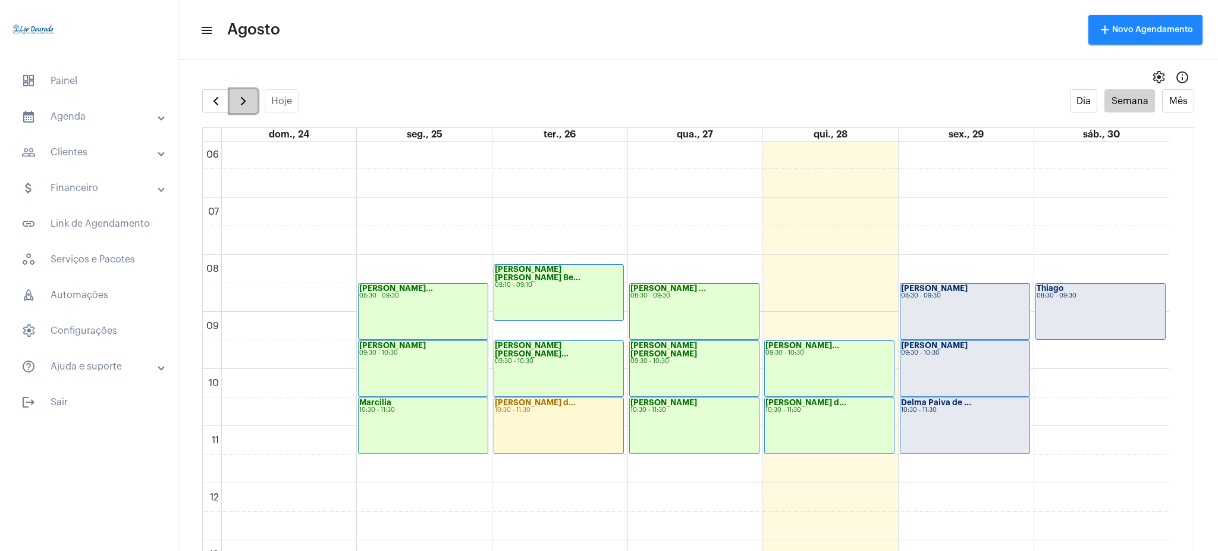
click at [245, 111] on button "button" at bounding box center [244, 101] width 28 height 24
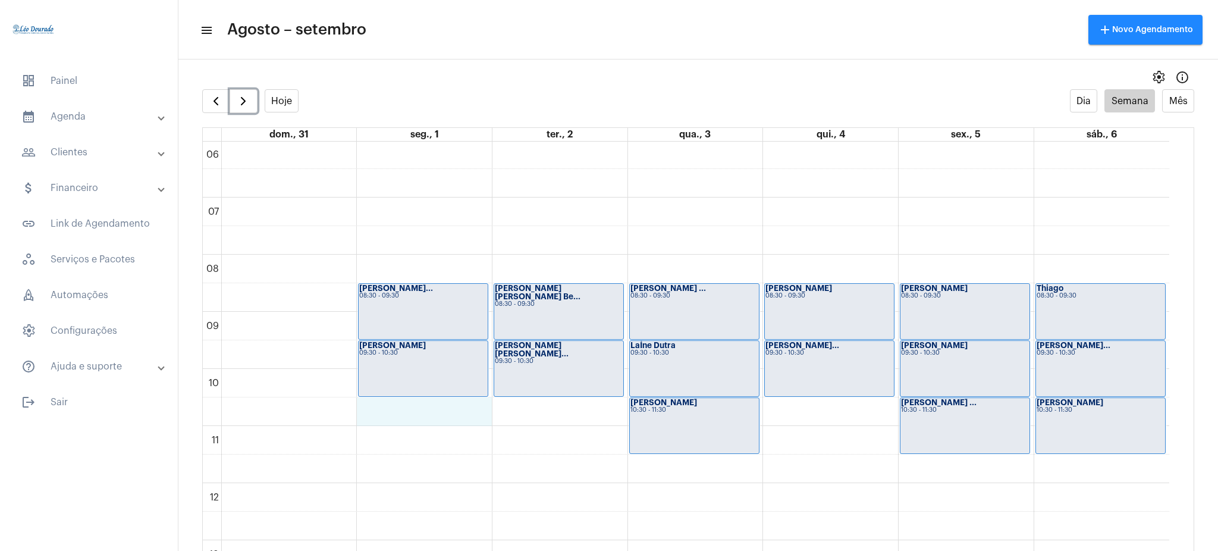
click at [413, 409] on div "00 01 02 03 04 05 06 07 08 09 10 11 12 13 14 15 16 17 18 19 20 21 22 23 Arlete …" at bounding box center [686, 483] width 967 height 1370
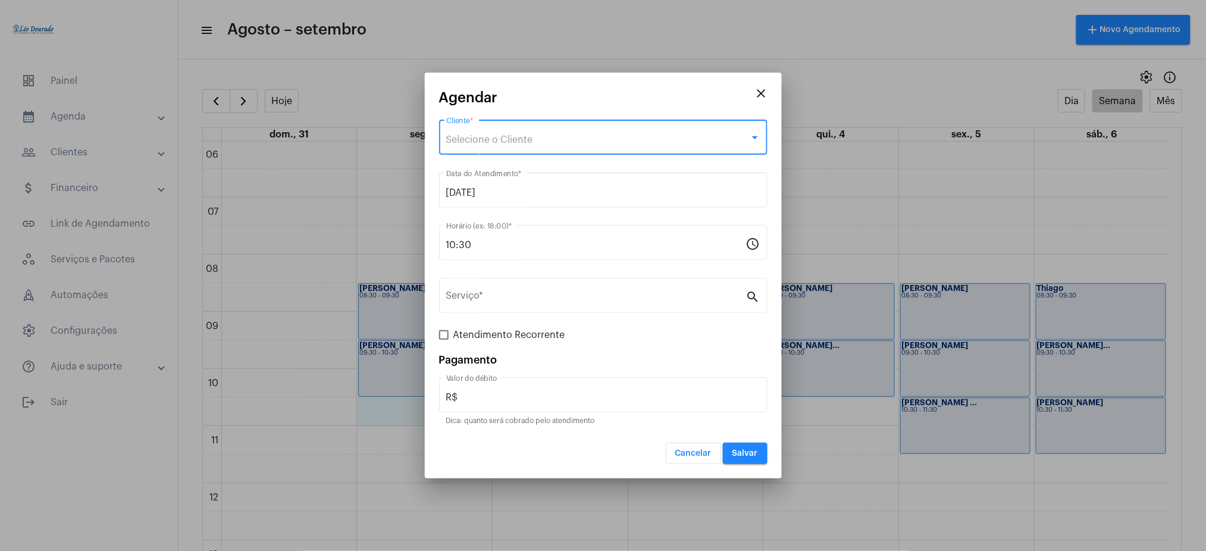
click at [508, 142] on span "Selecione o Cliente" at bounding box center [489, 140] width 87 height 10
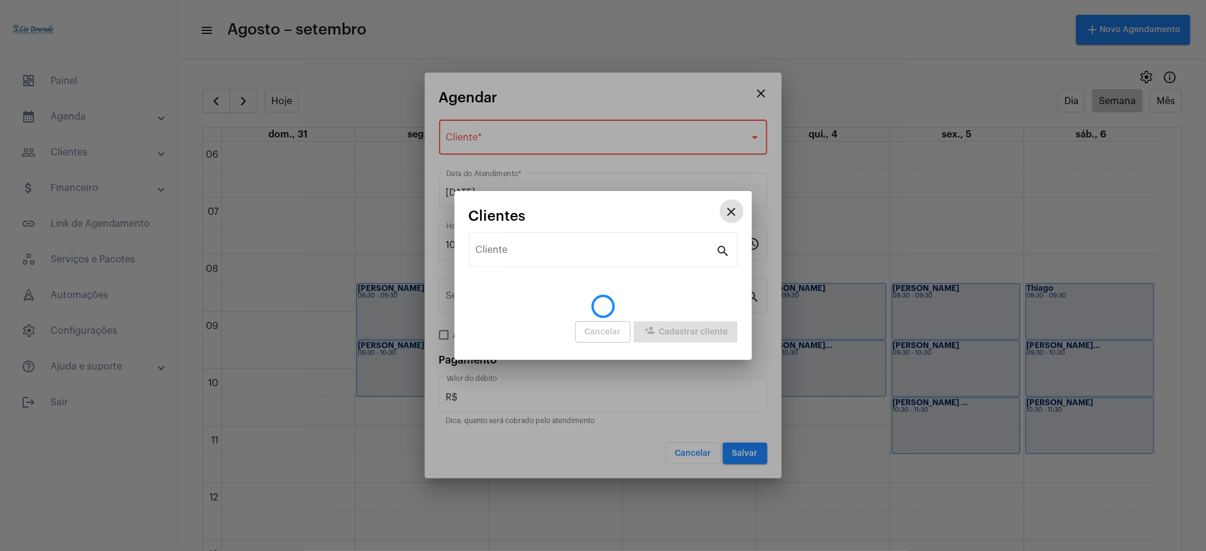
click at [738, 205] on mat-icon "close" at bounding box center [731, 212] width 14 height 14
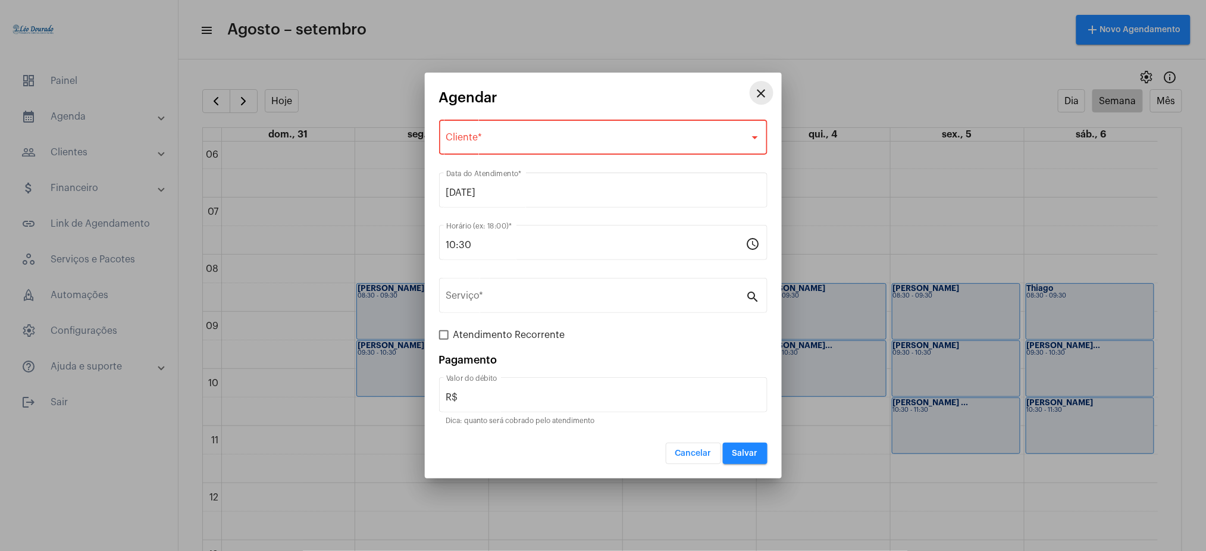
click at [765, 84] on button "close" at bounding box center [761, 93] width 24 height 24
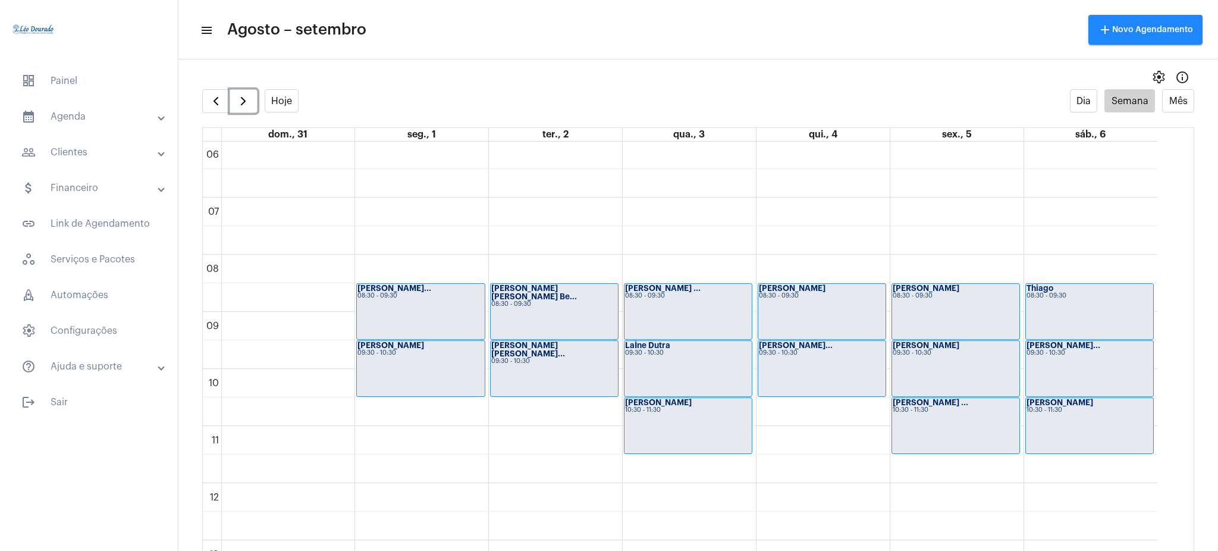
click at [664, 371] on div "LaÍne Dutra 09:30 - 10:30" at bounding box center [688, 368] width 127 height 55
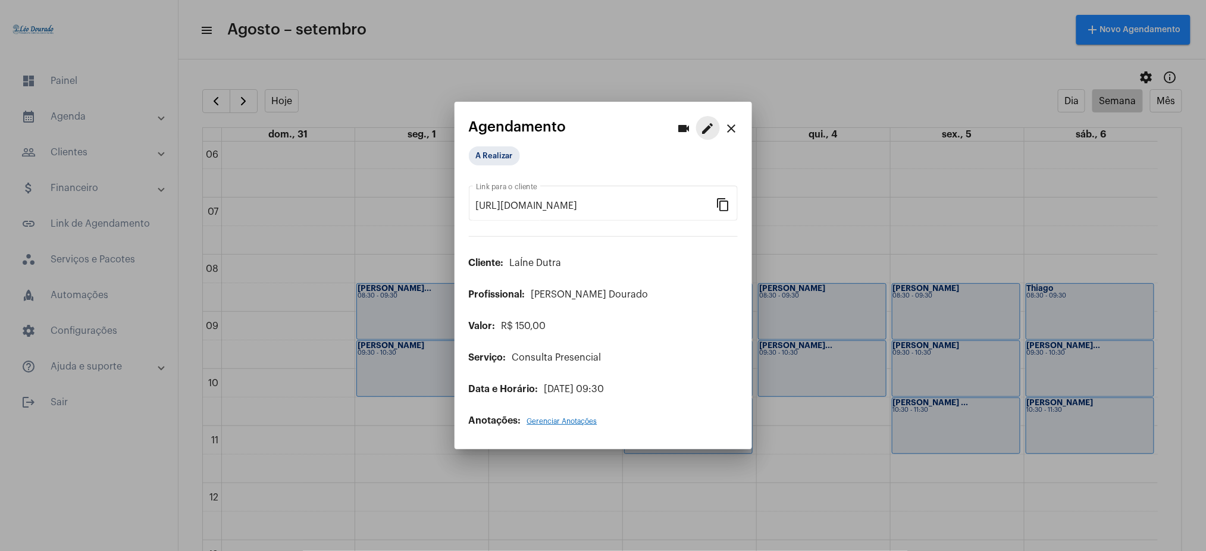
click at [708, 124] on mat-icon "edit" at bounding box center [708, 128] width 14 height 14
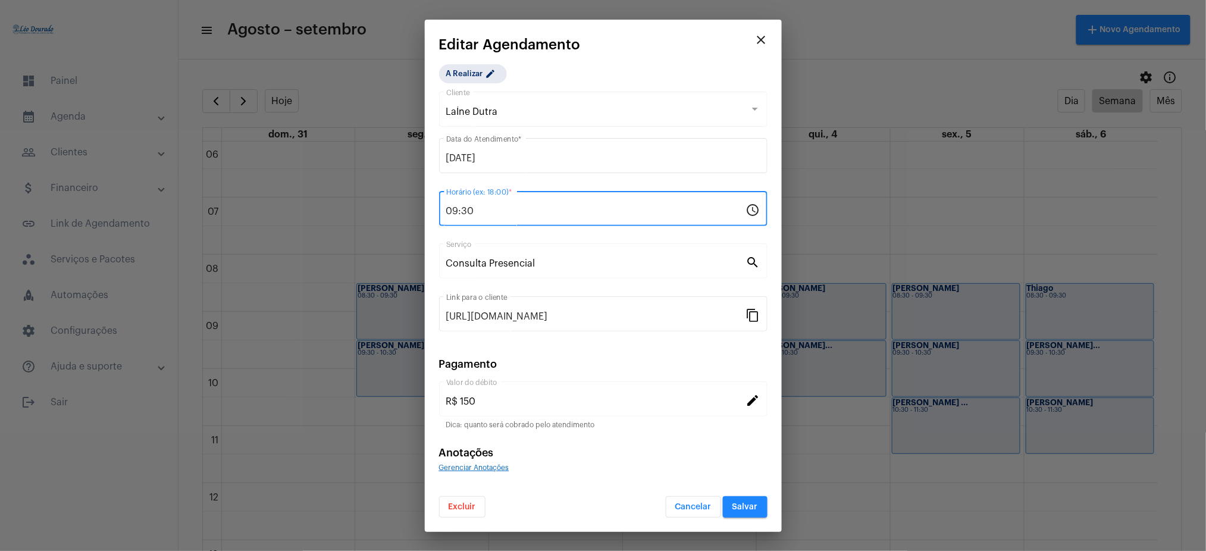
click at [459, 209] on input "09:30" at bounding box center [596, 211] width 300 height 11
click at [469, 210] on input "10:03" at bounding box center [596, 211] width 300 height 11
type input "10:30"
click at [754, 503] on span "Salvar" at bounding box center [745, 507] width 26 height 8
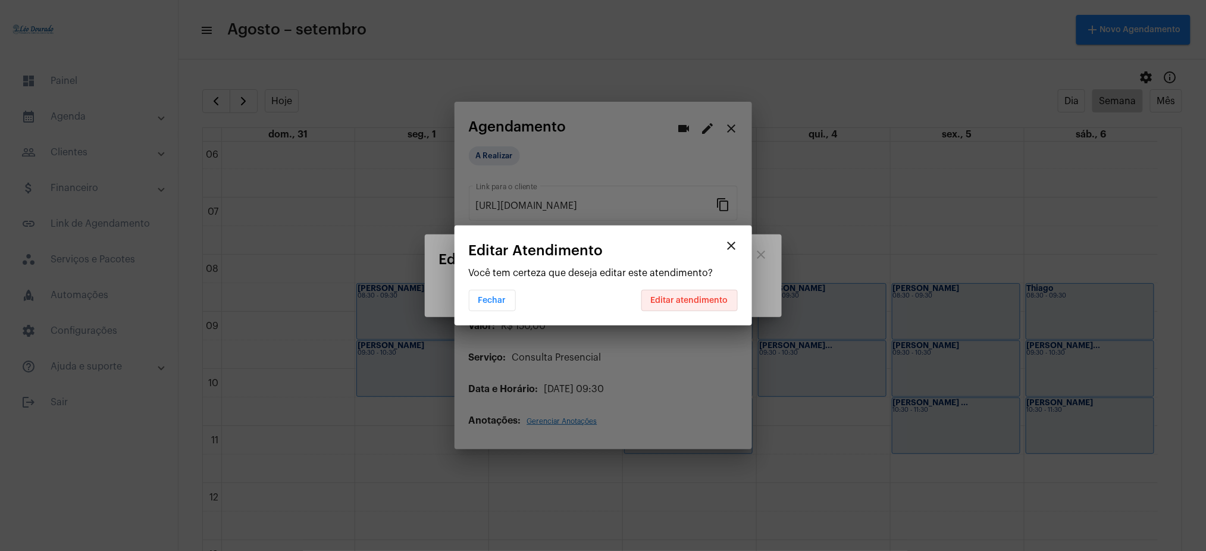
click at [710, 293] on button "Editar atendimento" at bounding box center [689, 300] width 96 height 21
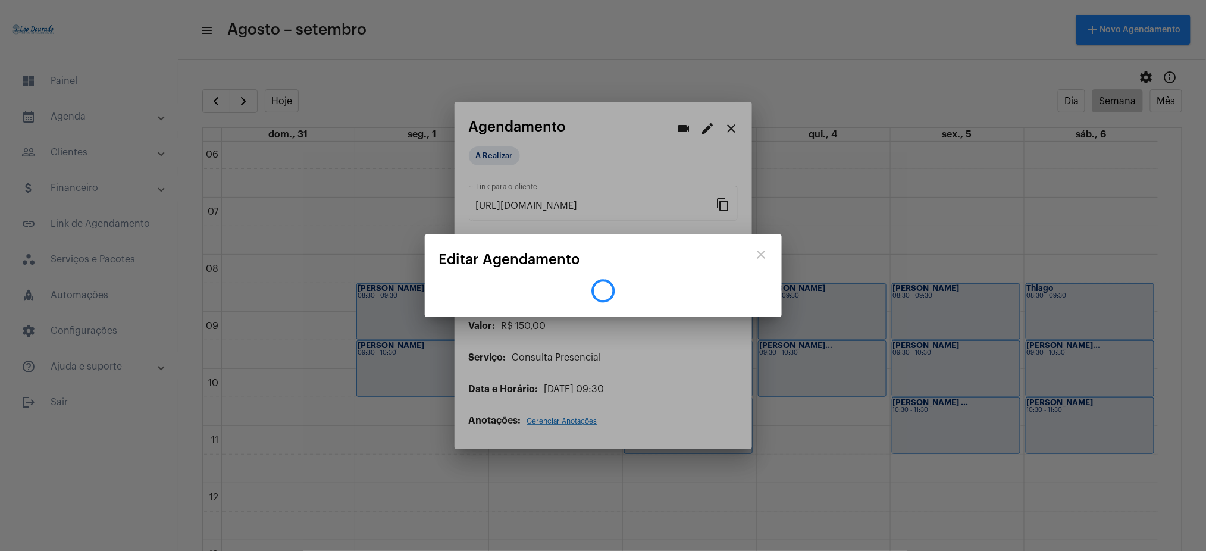
click at [735, 112] on div at bounding box center [603, 275] width 1206 height 551
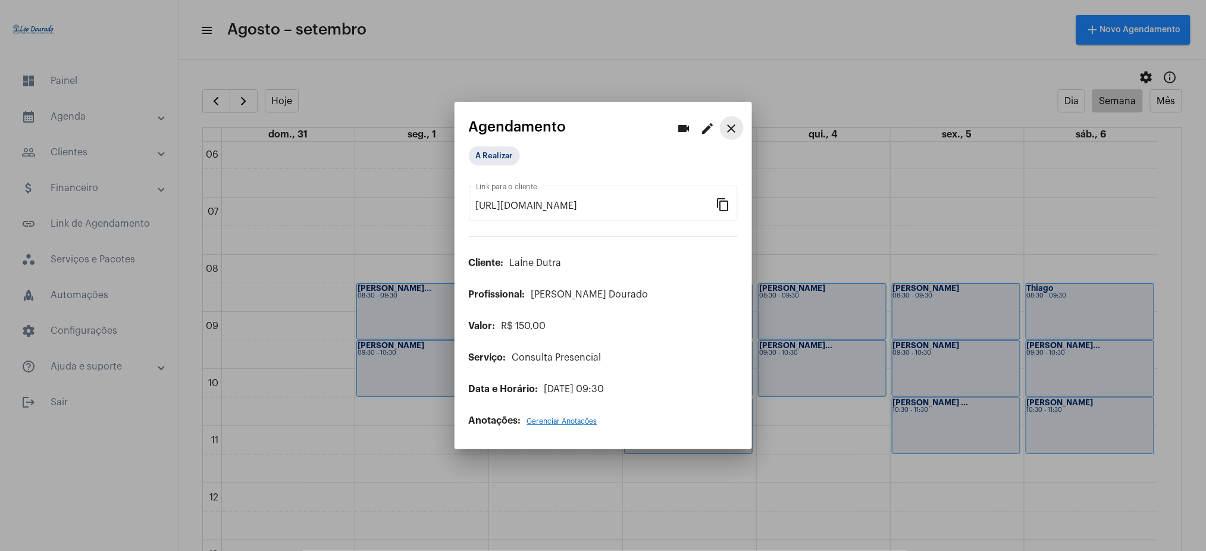
click at [727, 131] on mat-icon "close" at bounding box center [731, 128] width 14 height 14
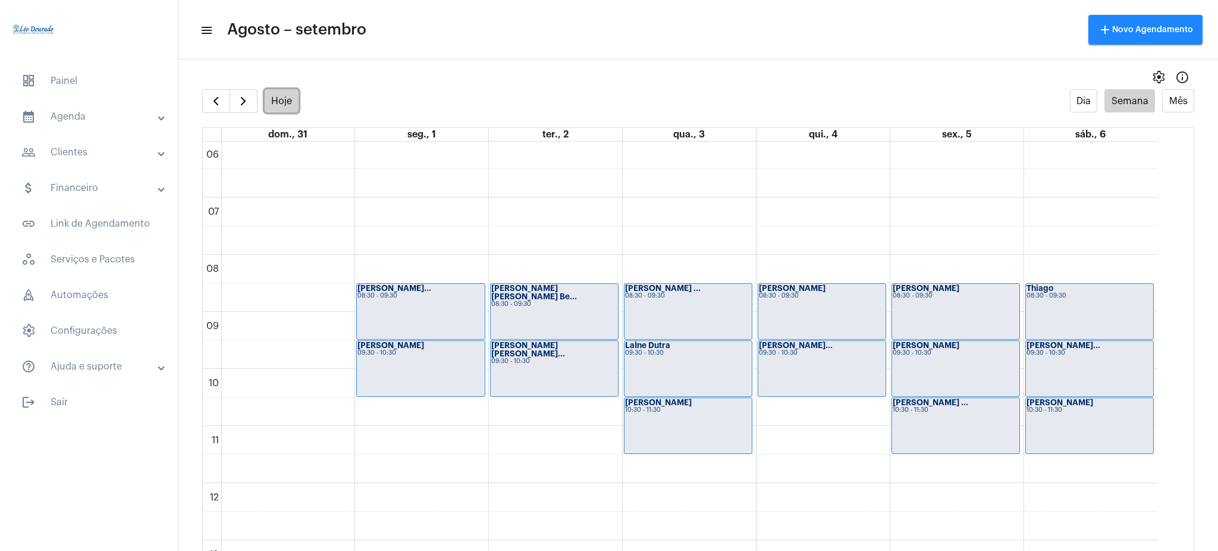
click at [290, 98] on button "Hoje" at bounding box center [282, 100] width 34 height 23
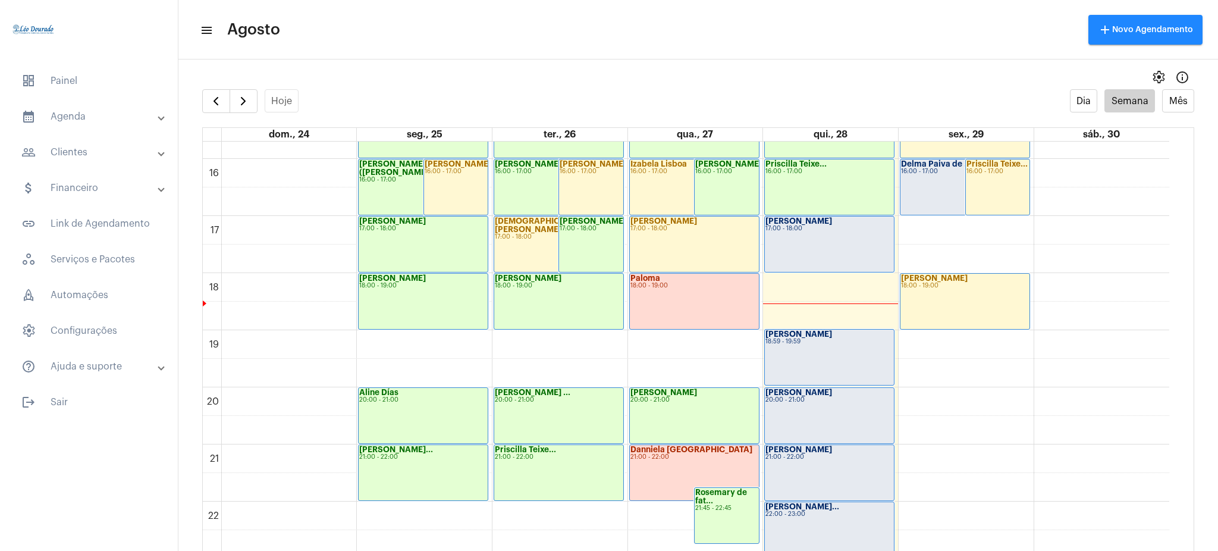
scroll to position [937, 0]
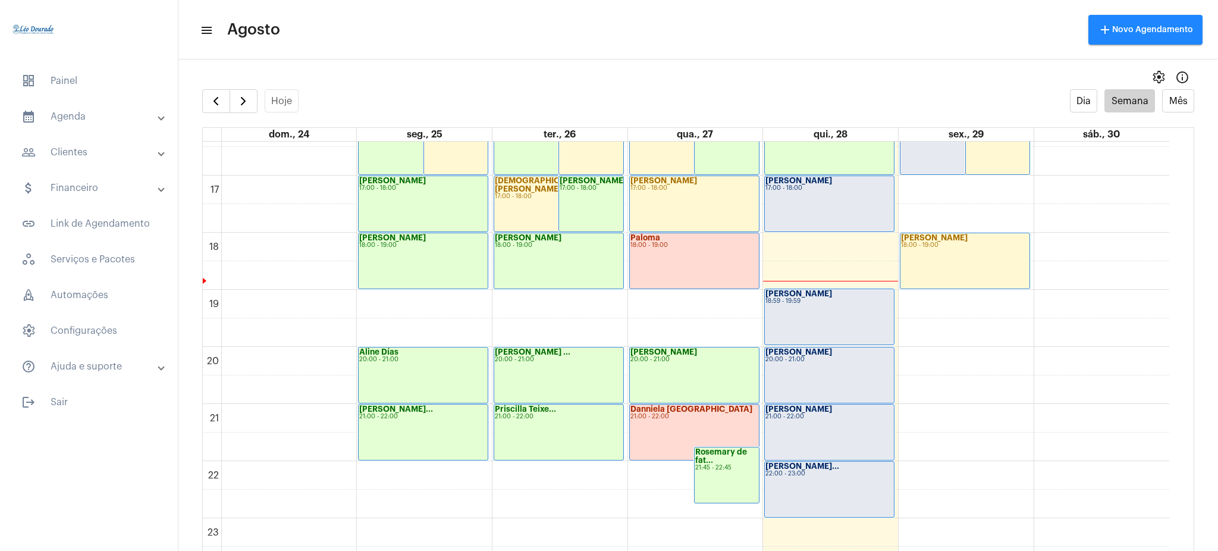
click at [98, 109] on mat-expansion-panel-header "calendar_month_outlined Agenda" at bounding box center [92, 116] width 171 height 29
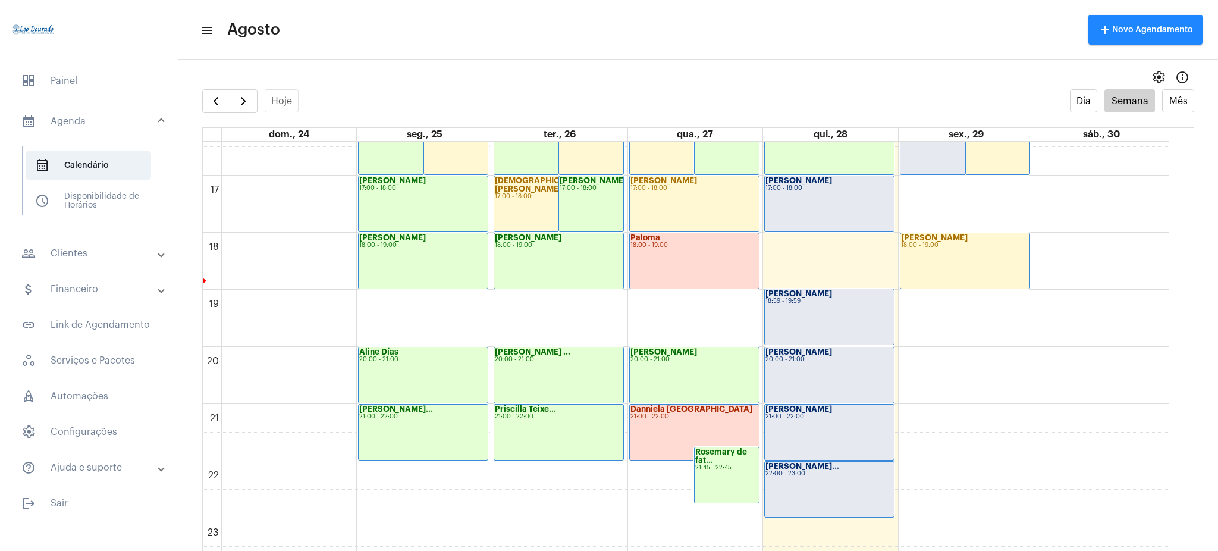
click at [89, 256] on mat-panel-title "people_outline Clientes" at bounding box center [89, 253] width 137 height 14
click at [83, 205] on span "people_outline Meus Clientes" at bounding box center [89, 203] width 126 height 29
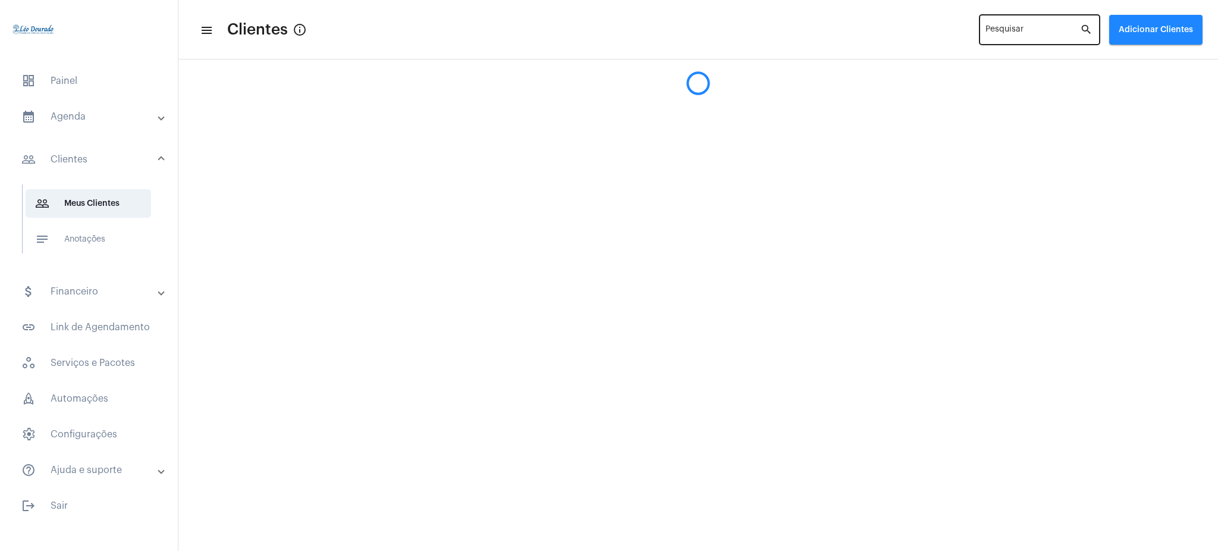
click at [1034, 32] on input "Pesquisar" at bounding box center [1033, 32] width 95 height 10
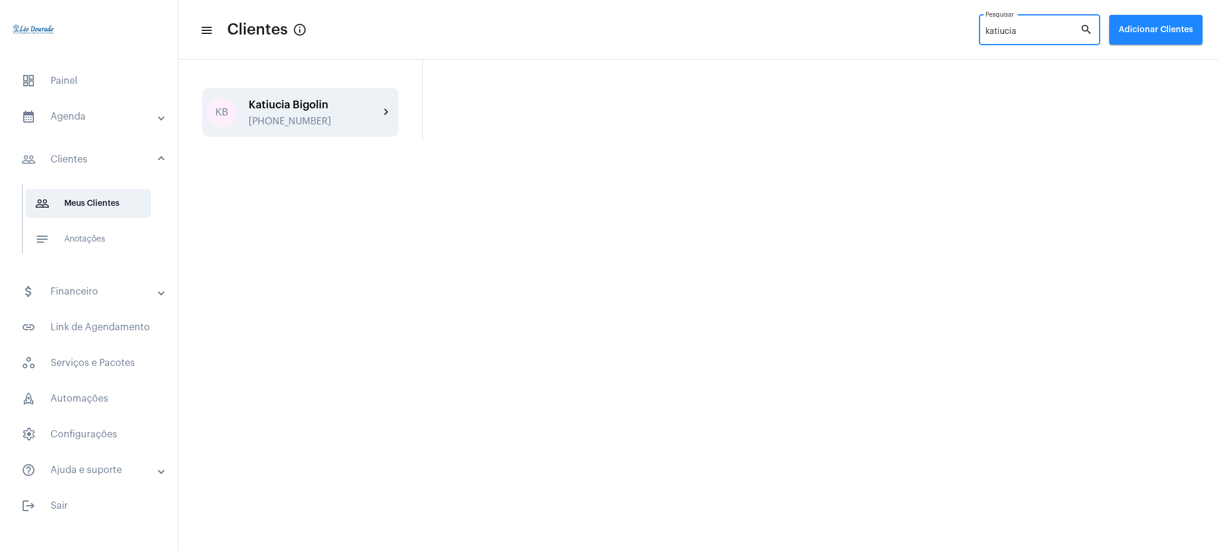
type input "katiucia"
click at [379, 112] on mat-icon "chevron_right" at bounding box center [386, 112] width 14 height 14
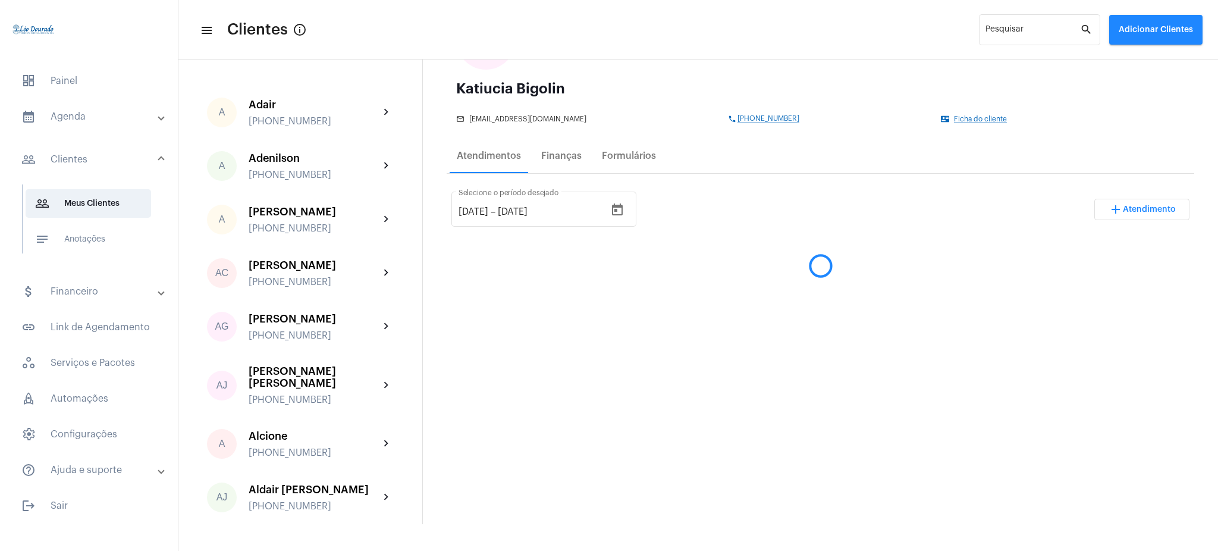
scroll to position [117, 0]
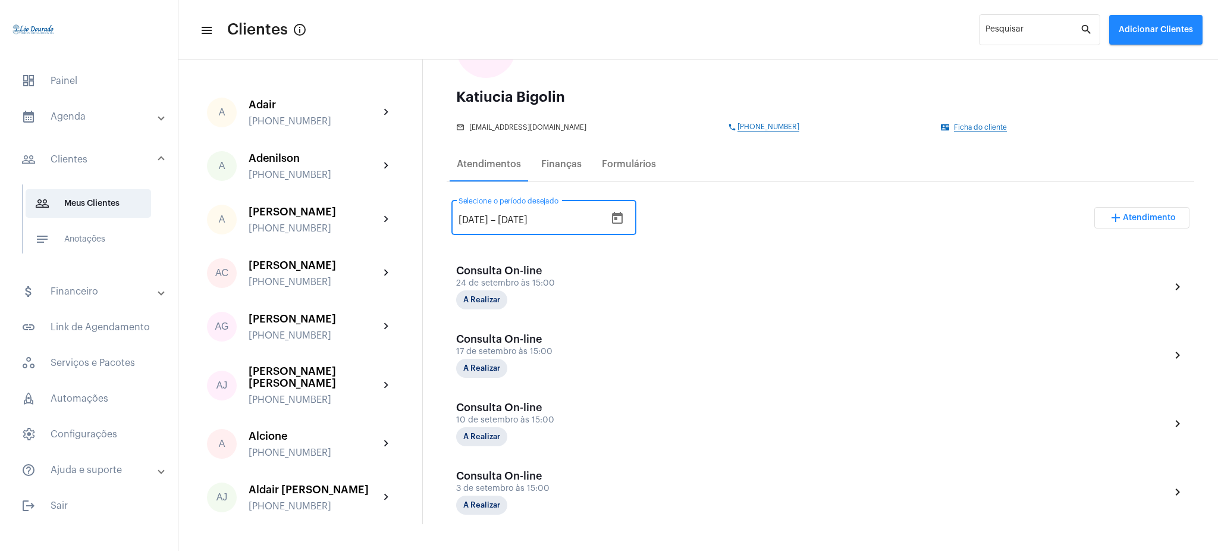
click at [478, 216] on input "28/7/2025" at bounding box center [474, 220] width 30 height 11
click at [631, 219] on icon "Open calendar" at bounding box center [627, 218] width 14 height 14
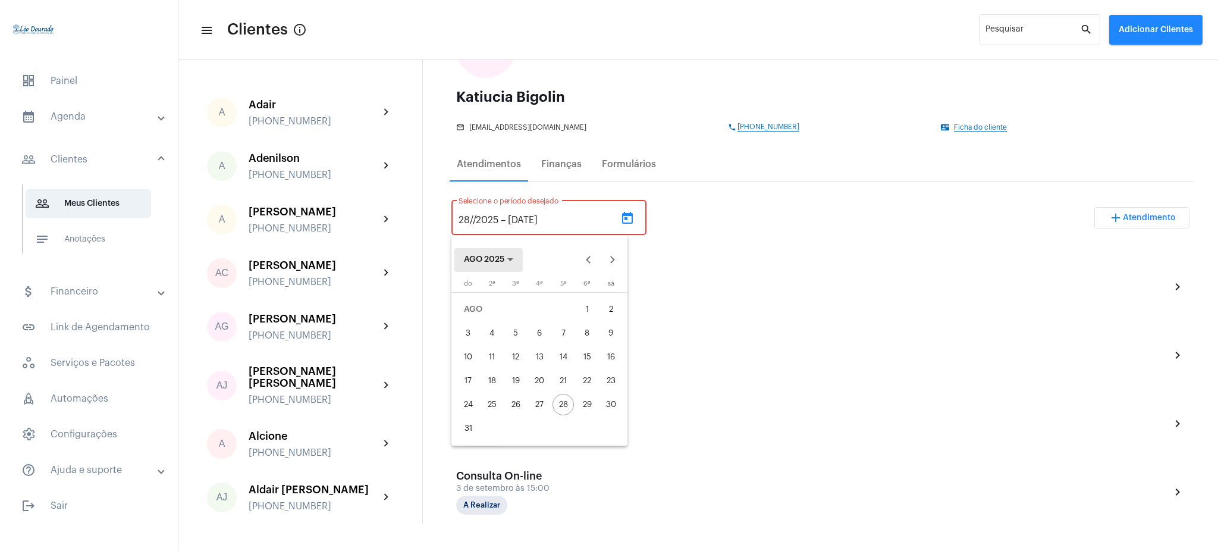
click at [491, 265] on button "AGO 2025" at bounding box center [488, 260] width 68 height 24
click at [527, 345] on div "2025" at bounding box center [518, 344] width 37 height 21
click at [506, 347] on div "JUN" at bounding box center [518, 344] width 37 height 21
click at [475, 332] on div "1" at bounding box center [467, 332] width 21 height 21
type input "1/6/2025"
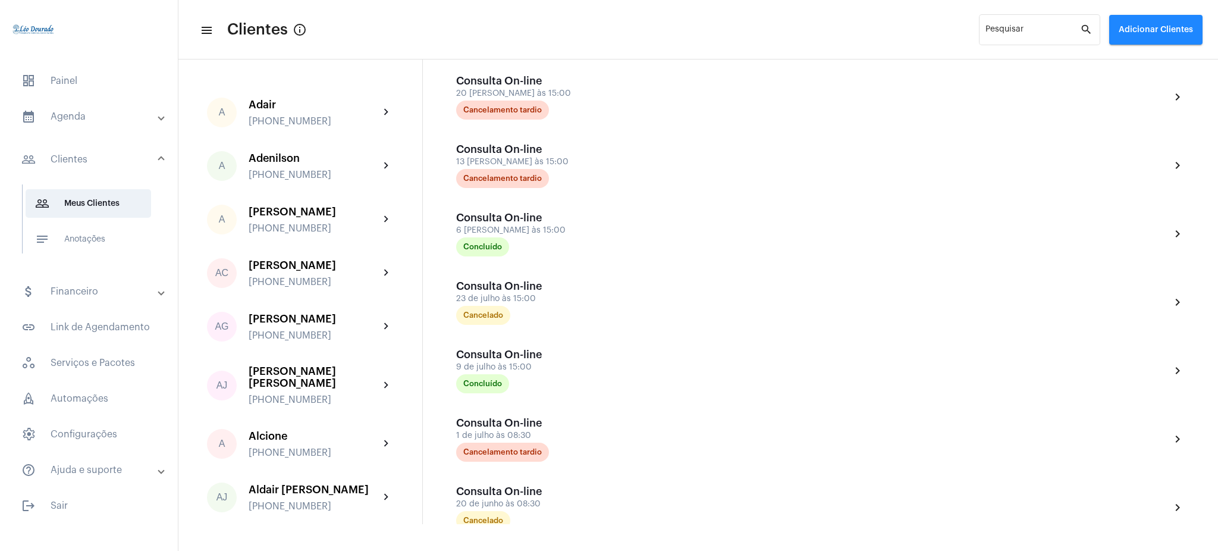
scroll to position [658, 0]
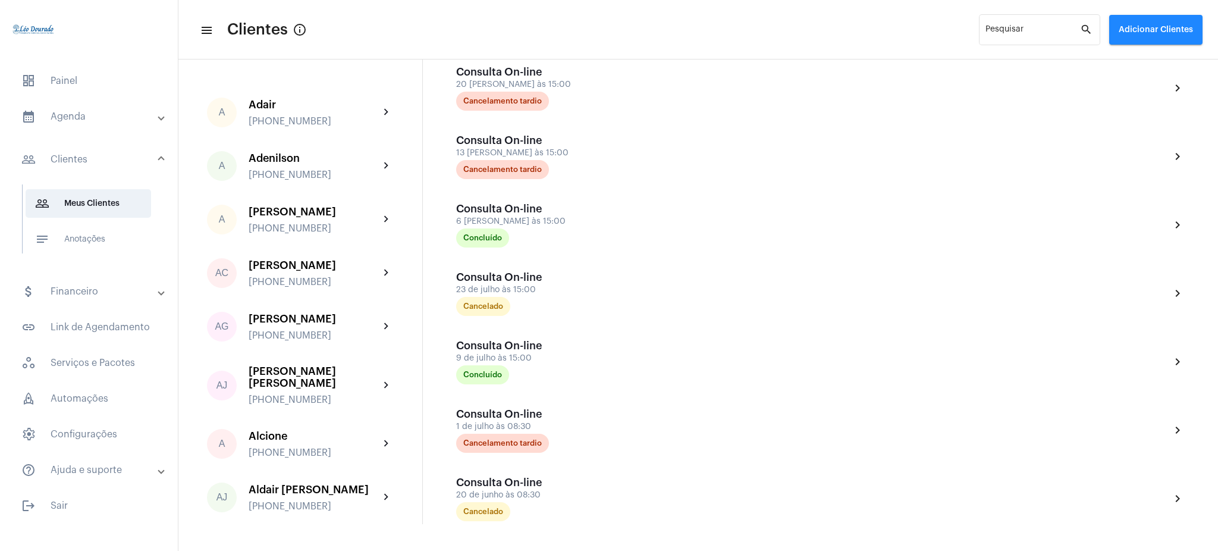
click at [43, 121] on mat-panel-title "calendar_month_outlined Agenda" at bounding box center [89, 116] width 137 height 14
click at [89, 163] on span "calendar_month_outlined Calendário" at bounding box center [89, 165] width 126 height 29
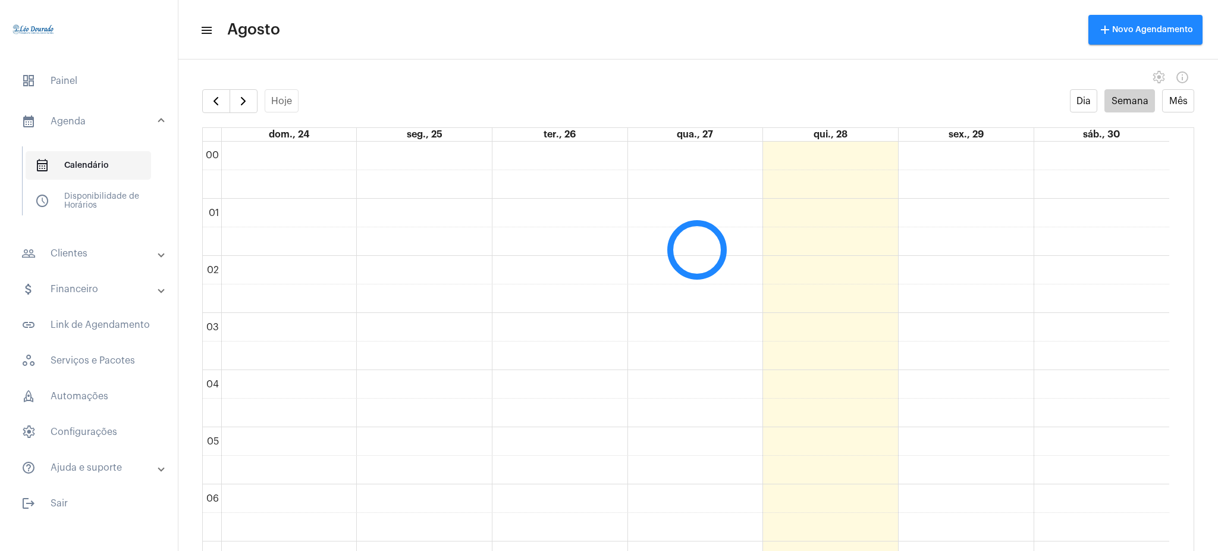
scroll to position [343, 0]
click at [236, 103] on span "button" at bounding box center [243, 101] width 14 height 14
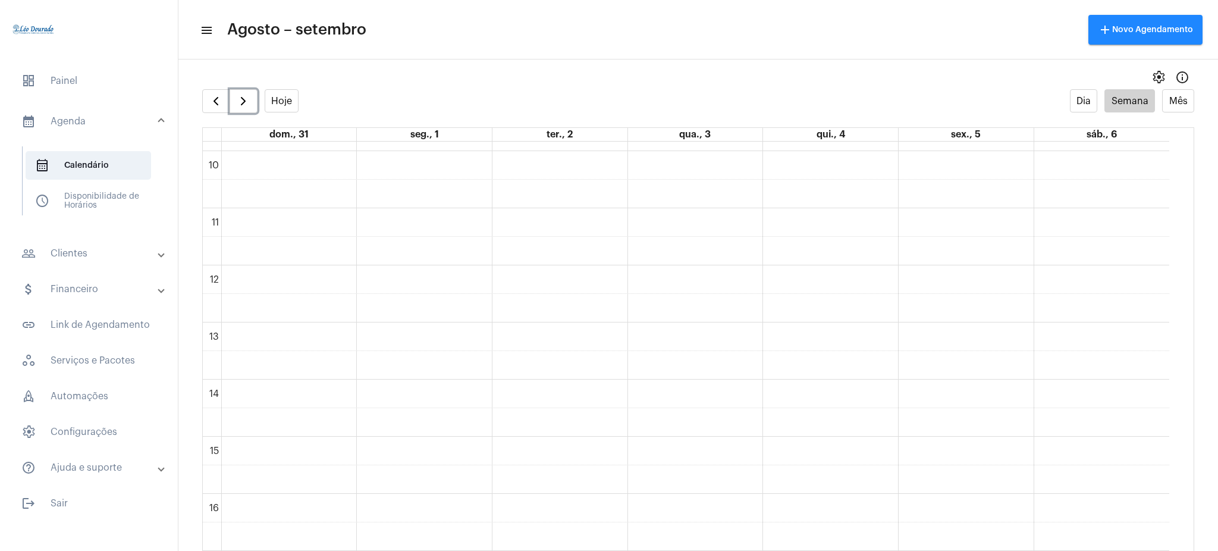
scroll to position [559, 0]
drag, startPoint x: 260, startPoint y: 105, endPoint x: 283, endPoint y: 104, distance: 23.2
click at [283, 104] on div "Hoje" at bounding box center [250, 101] width 96 height 24
click at [283, 104] on button "Hoje" at bounding box center [282, 100] width 34 height 23
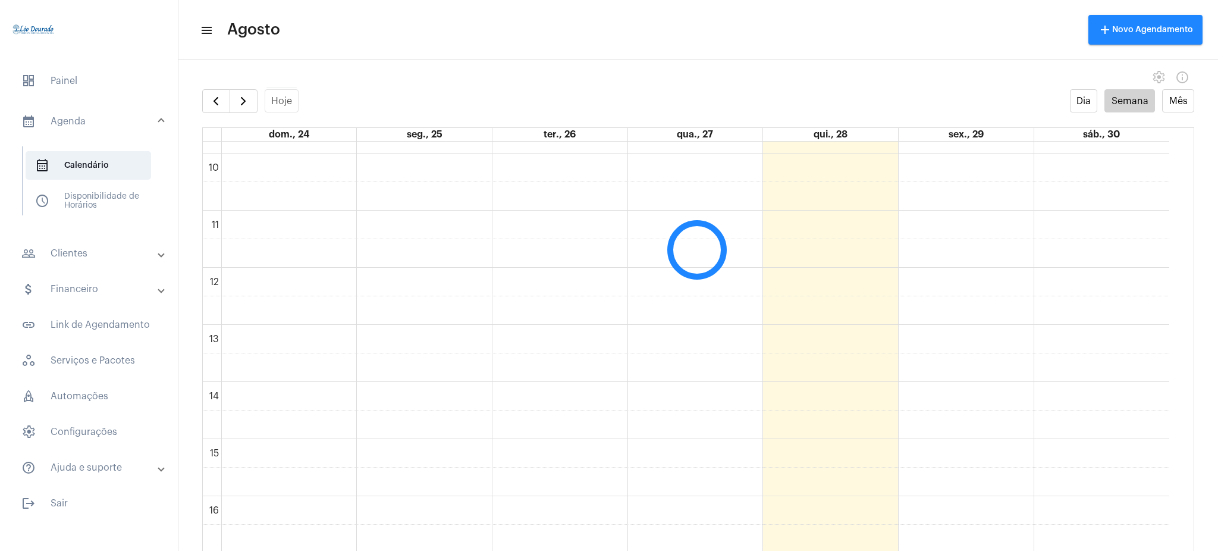
scroll to position [344, 0]
click at [241, 101] on span "button" at bounding box center [243, 101] width 14 height 14
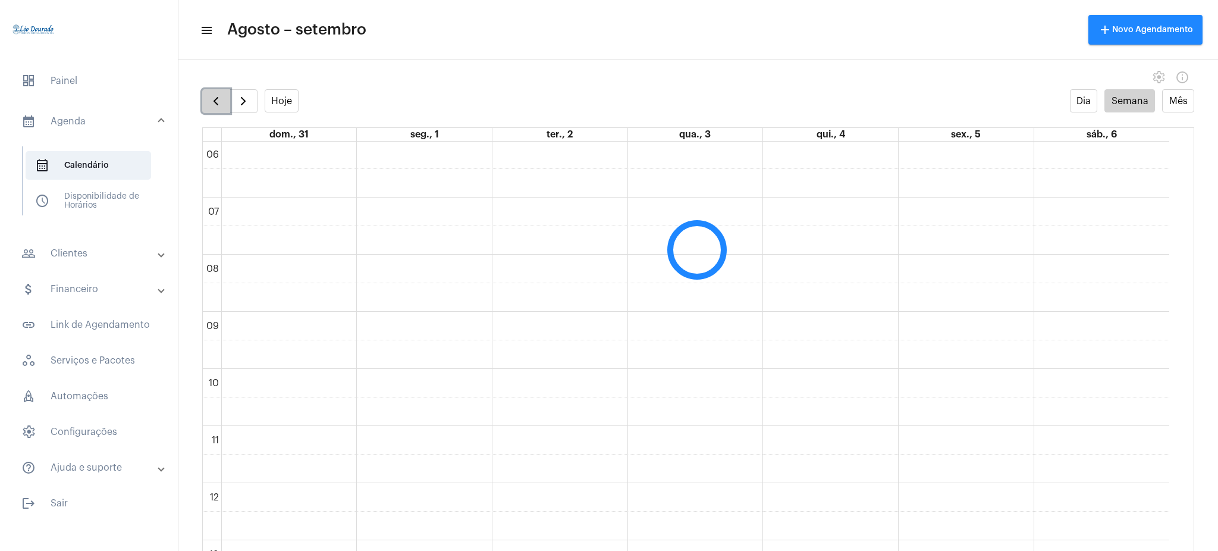
click at [219, 104] on span "button" at bounding box center [216, 101] width 14 height 14
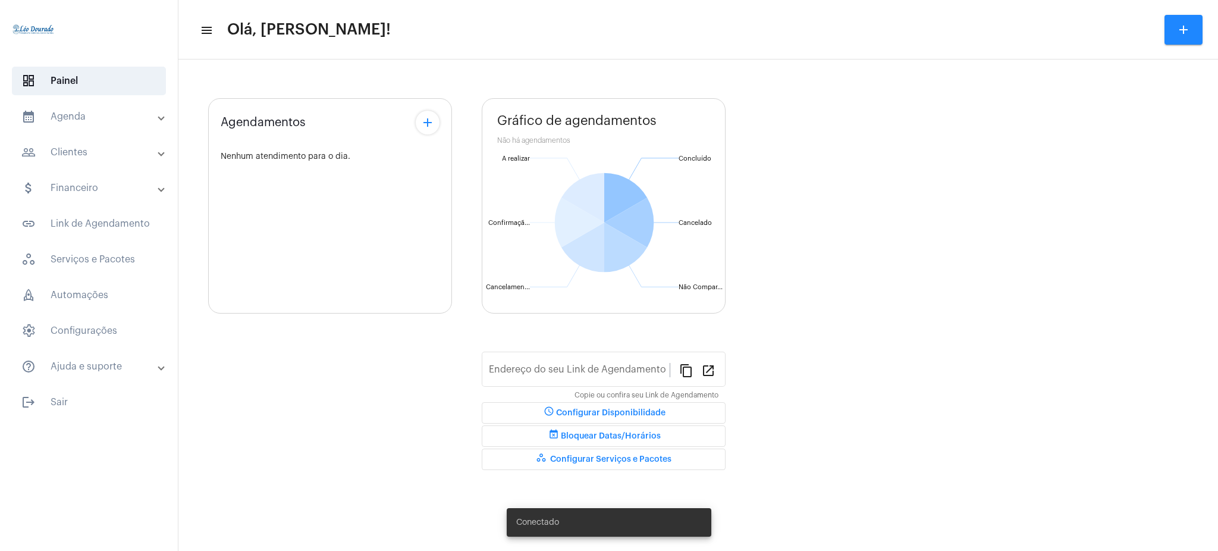
type input "[URL][DOMAIN_NAME][PERSON_NAME]"
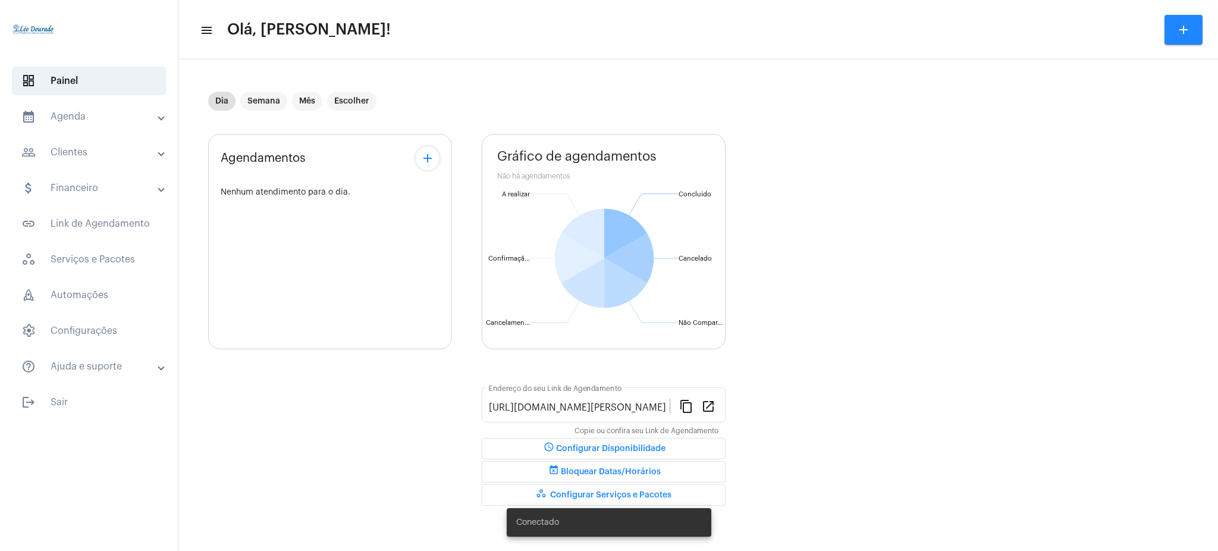
click at [72, 123] on mat-panel-title "calendar_month_outlined Agenda" at bounding box center [89, 116] width 137 height 14
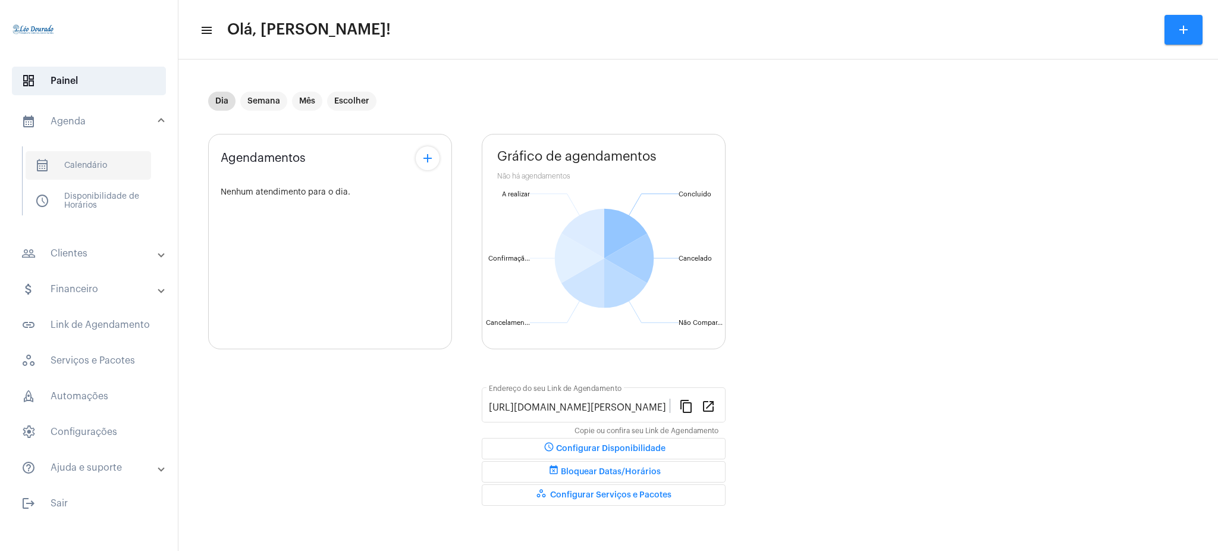
click at [86, 171] on span "calendar_month_outlined Calendário" at bounding box center [89, 165] width 126 height 29
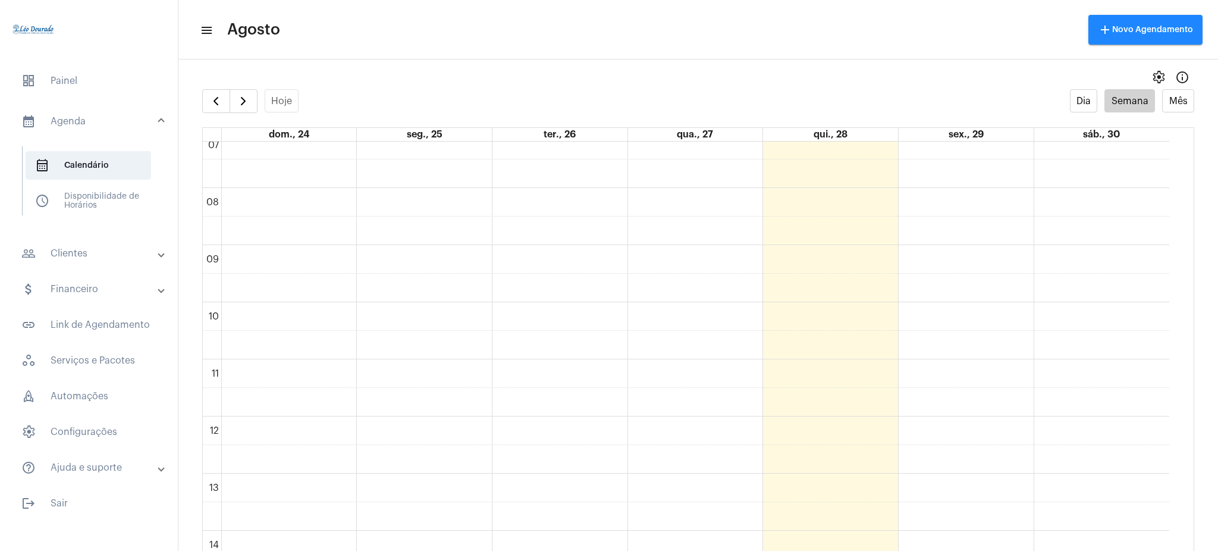
scroll to position [425, 0]
click at [243, 108] on span "button" at bounding box center [243, 101] width 14 height 14
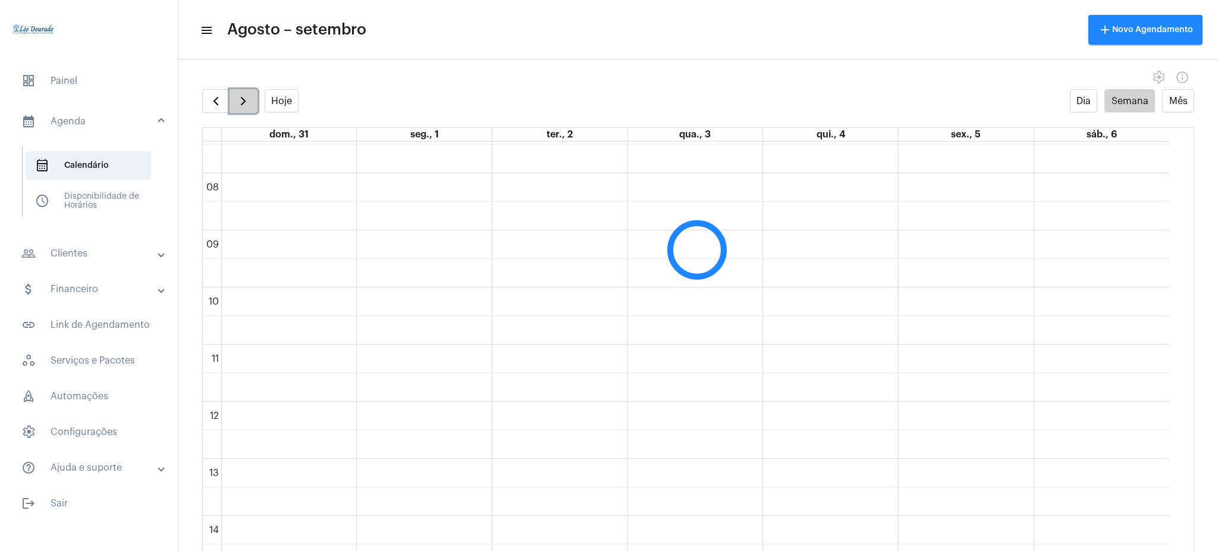
scroll to position [344, 0]
click at [280, 101] on button "Hoje" at bounding box center [282, 100] width 34 height 23
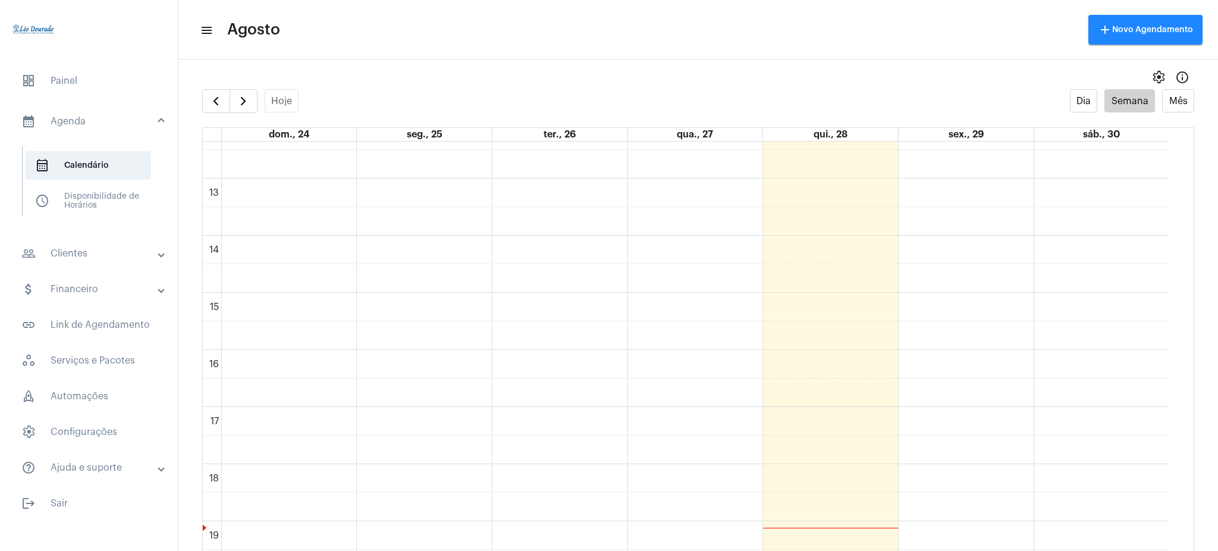
scroll to position [344, 0]
click at [745, 65] on div "settings info_outlined" at bounding box center [698, 77] width 1040 height 24
drag, startPoint x: 226, startPoint y: 26, endPoint x: 1027, endPoint y: 167, distance: 812.9
click at [1027, 167] on app-callendar "menu Agosto add Novo Agendamento settings info_outlined Hoje Dia Semana Mês dom…" at bounding box center [698, 307] width 1040 height 485
click at [659, 61] on mat-sidenav-content "menu Agosto add Novo Agendamento settings info_outlined Hoje Dia Semana Mês dom…" at bounding box center [698, 275] width 1040 height 551
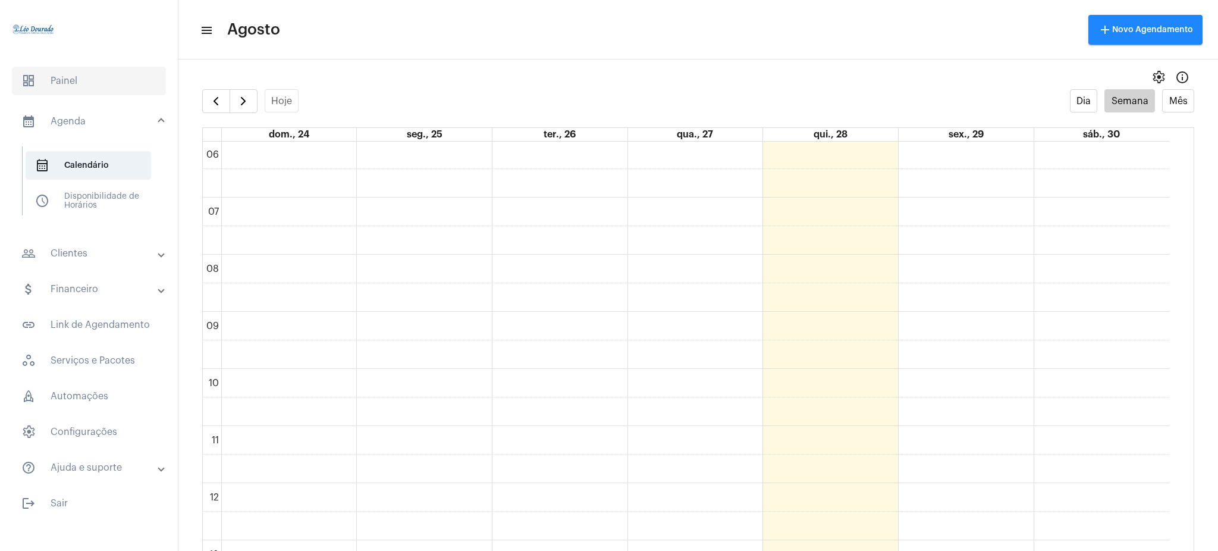
click at [27, 93] on span "dashboard Painel" at bounding box center [89, 81] width 154 height 29
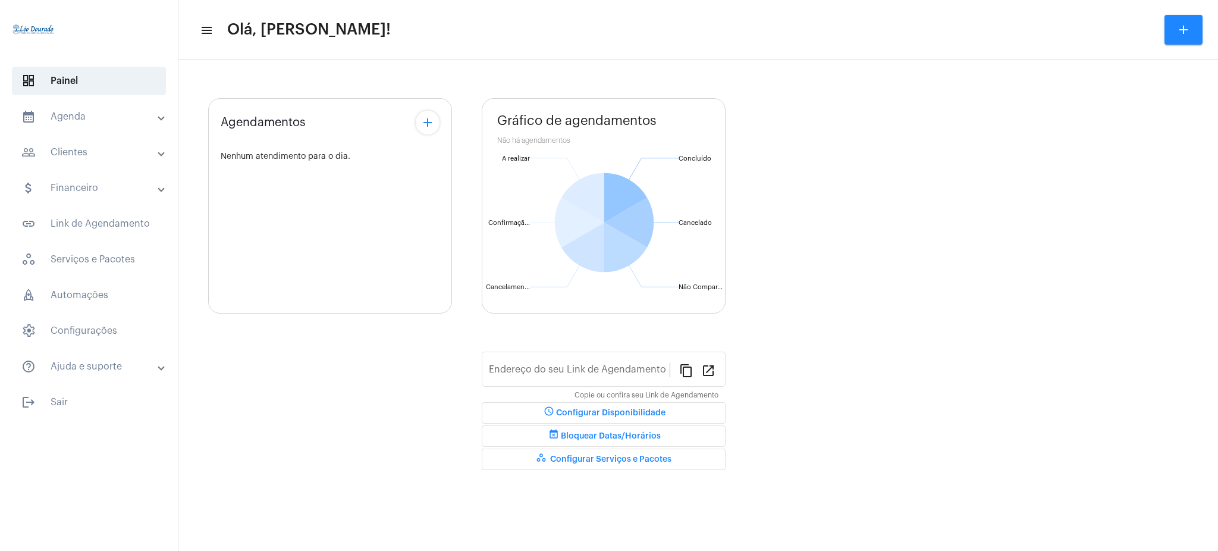
click at [38, 112] on mat-panel-title "calendar_month_outlined Agenda" at bounding box center [89, 116] width 137 height 14
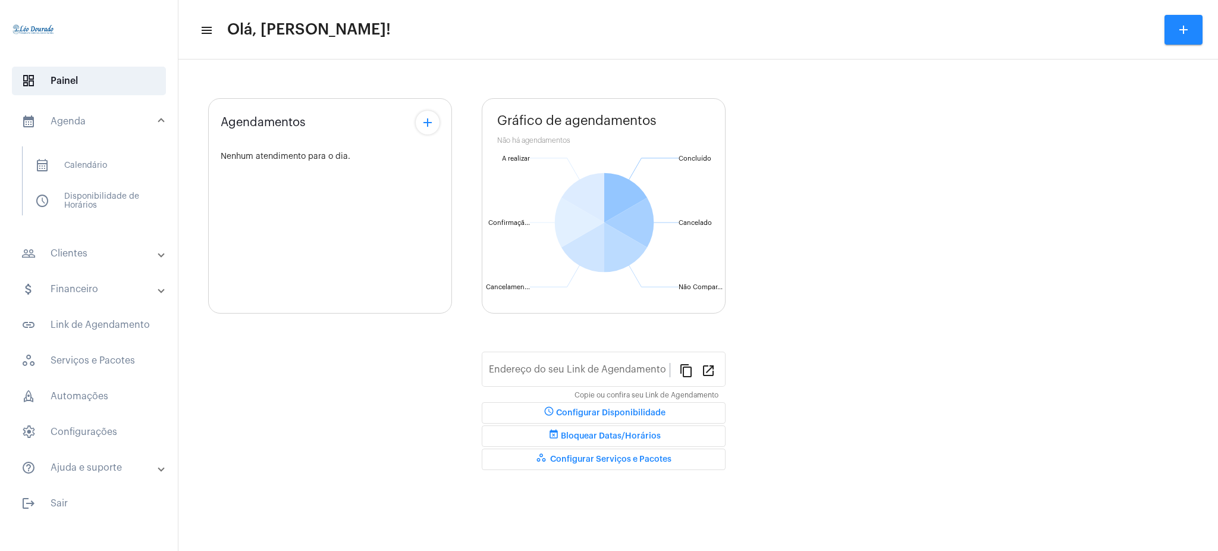
type input "[URL][DOMAIN_NAME][PERSON_NAME]"
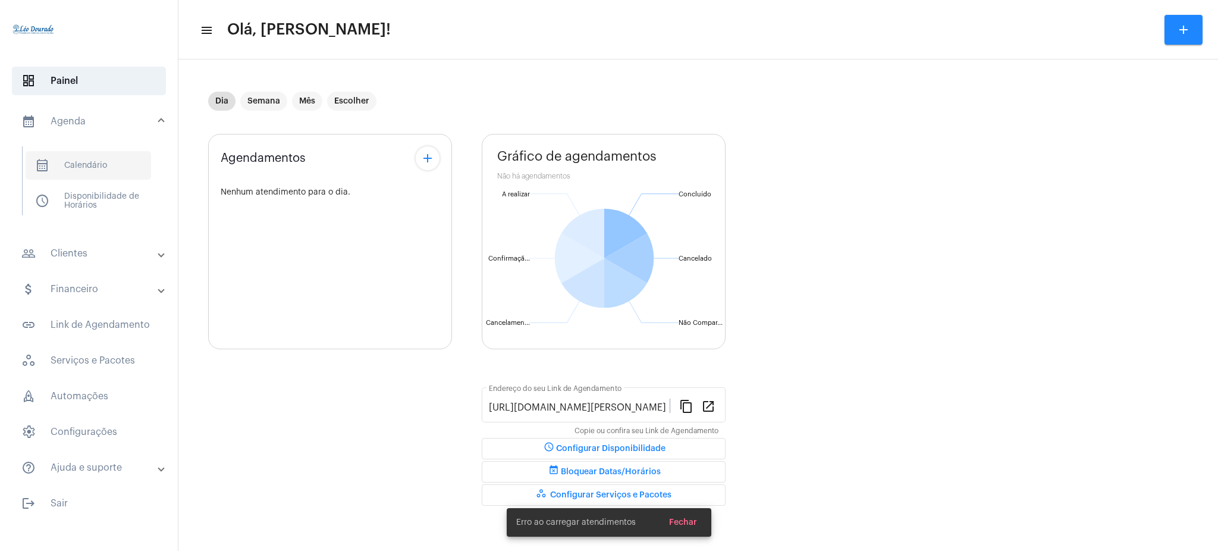
click at [126, 156] on span "calendar_month_outlined Calendário" at bounding box center [89, 165] width 126 height 29
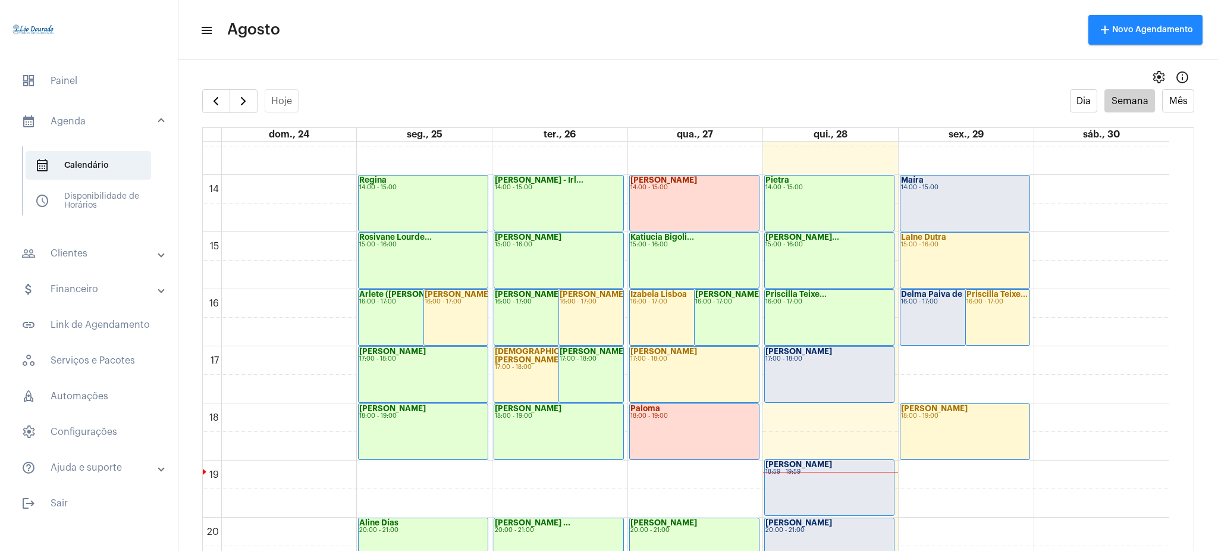
scroll to position [755, 0]
